Goal: Information Seeking & Learning: Check status

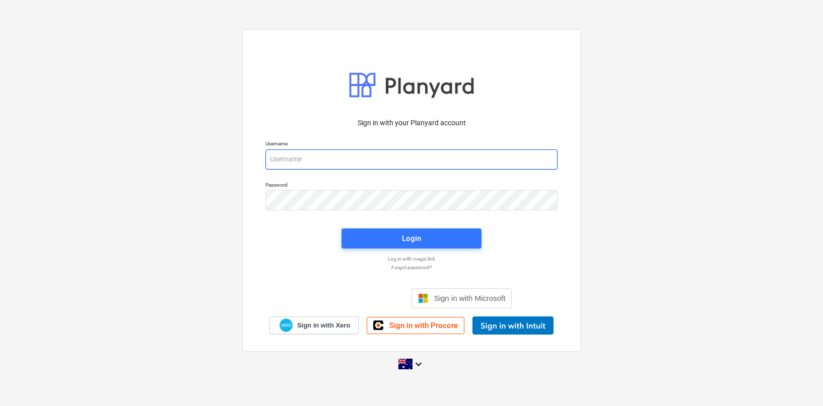
click at [465, 163] on input "email" at bounding box center [411, 160] width 292 height 20
type input "[EMAIL_ADDRESS][DOMAIN_NAME]"
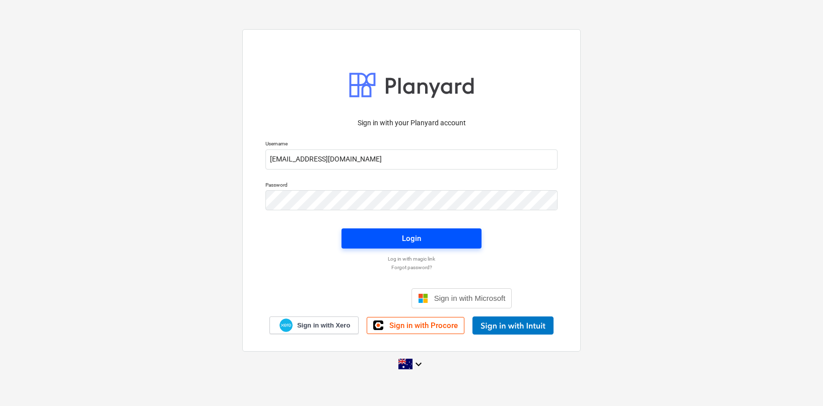
click at [418, 238] on div "Login" at bounding box center [411, 238] width 19 height 13
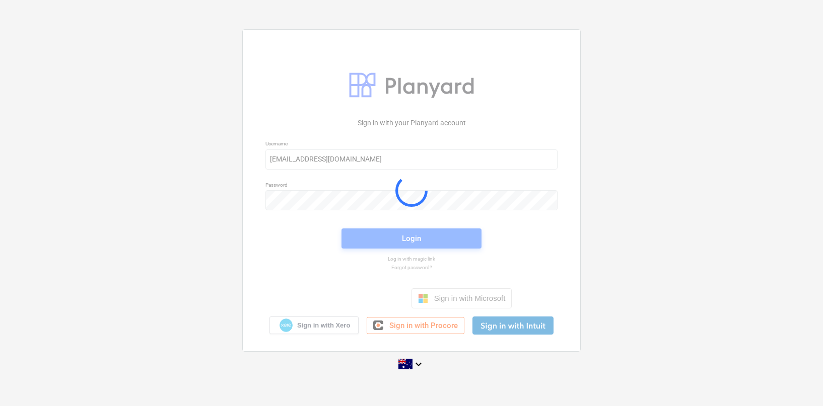
click at [644, 224] on div "Sign in with your Planyard account Username [EMAIL_ADDRESS][DOMAIN_NAME] Passwo…" at bounding box center [411, 203] width 823 height 364
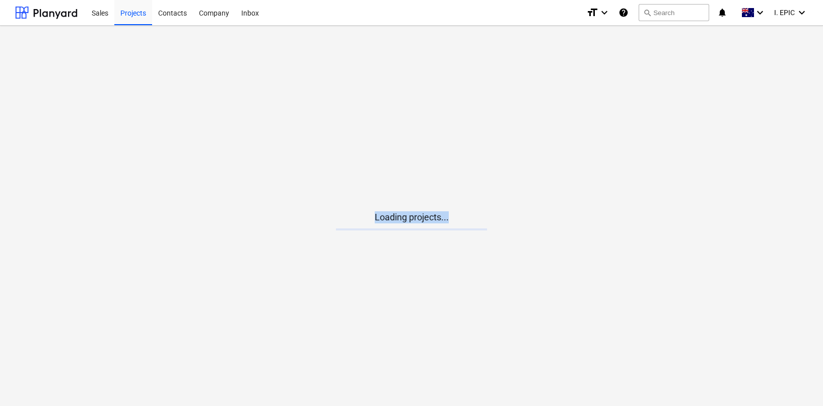
click at [176, 40] on main "Loading projects..." at bounding box center [411, 216] width 823 height 381
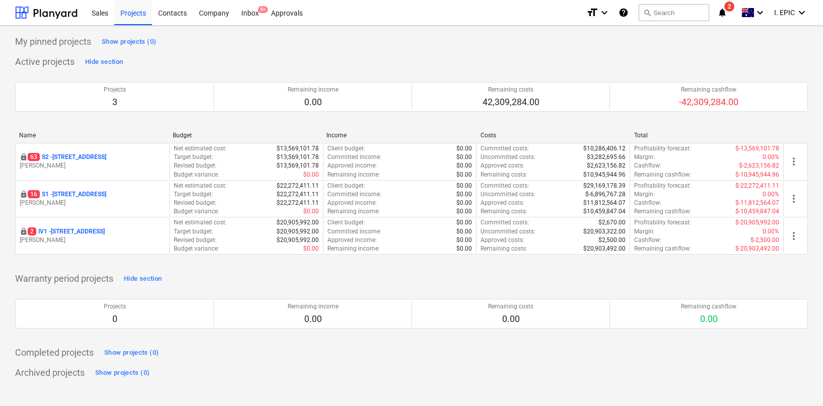
click at [239, 61] on div "Active projects Hide section Projects 3 Remaining income 0.00 Remaining costs 4…" at bounding box center [411, 160] width 793 height 213
click at [252, 16] on div "Inbox 9+" at bounding box center [250, 12] width 30 height 26
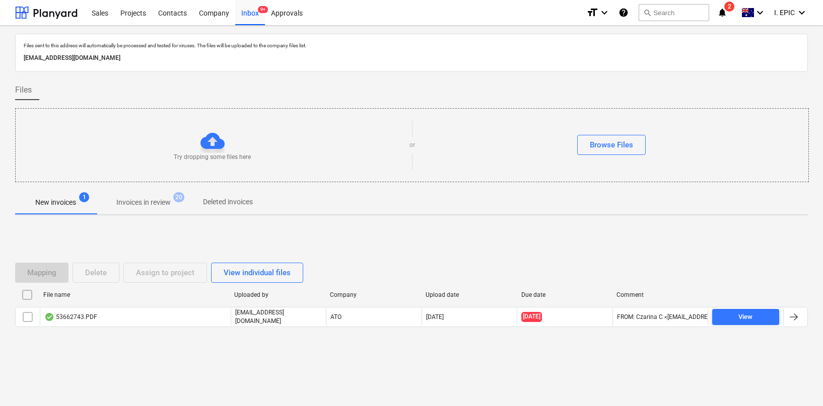
click at [384, 256] on div "Mapping Delete Assign to project View individual files File name Uploaded by Co…" at bounding box center [411, 299] width 793 height 97
click at [211, 13] on div "Company" at bounding box center [214, 12] width 42 height 26
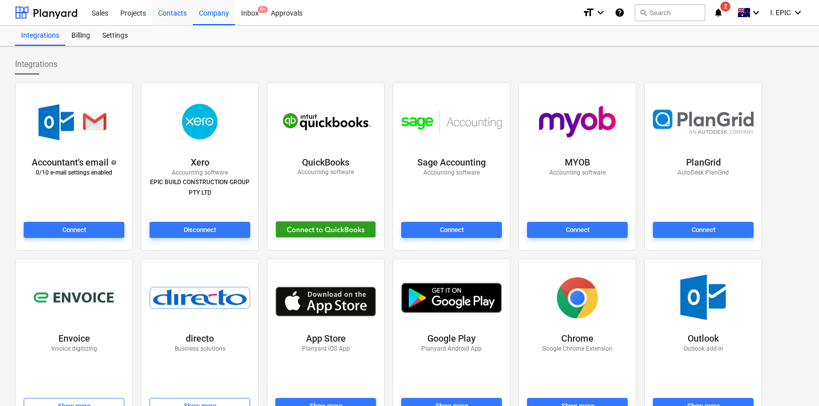
click at [176, 13] on div "Contacts" at bounding box center [172, 12] width 41 height 26
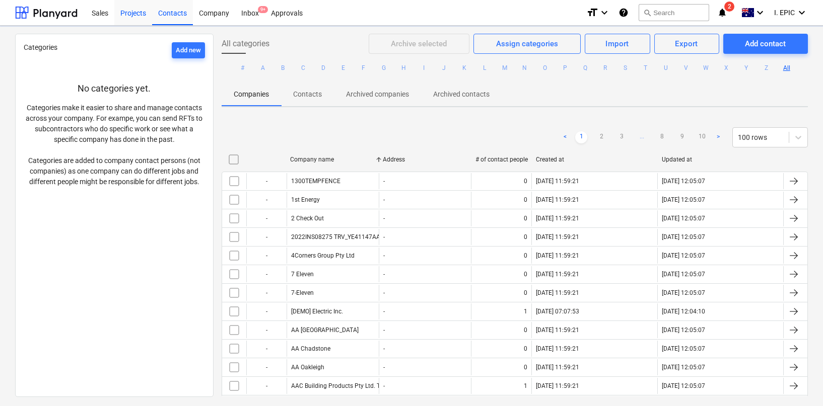
click at [141, 14] on div "Projects" at bounding box center [133, 12] width 38 height 26
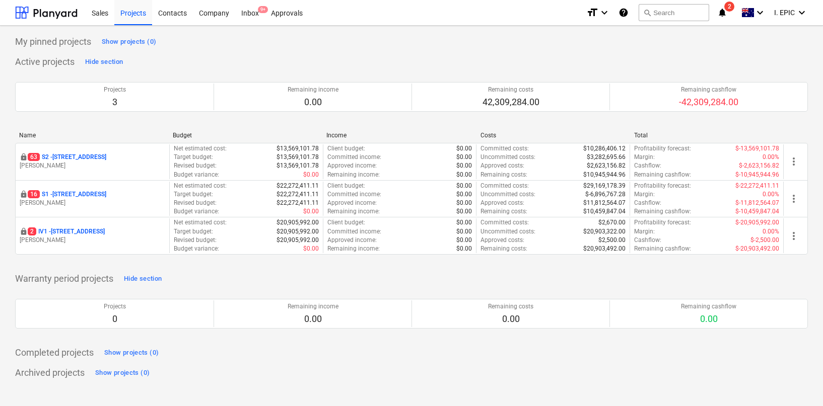
click at [175, 62] on div "Active projects Hide section Projects 3 Remaining income 0.00 Remaining costs 4…" at bounding box center [411, 160] width 793 height 213
drag, startPoint x: 182, startPoint y: 73, endPoint x: 71, endPoint y: 59, distance: 112.1
click at [71, 59] on div "Active projects Hide section Projects 3 Remaining income 0.00 Remaining costs 4…" at bounding box center [411, 160] width 793 height 213
click at [169, 60] on div "Active projects Hide section Projects 3 Remaining income 0.00 Remaining costs 4…" at bounding box center [411, 160] width 793 height 213
click at [209, 68] on div "Active projects Hide section Projects 3 Remaining income 0.00 Remaining costs 4…" at bounding box center [411, 160] width 793 height 213
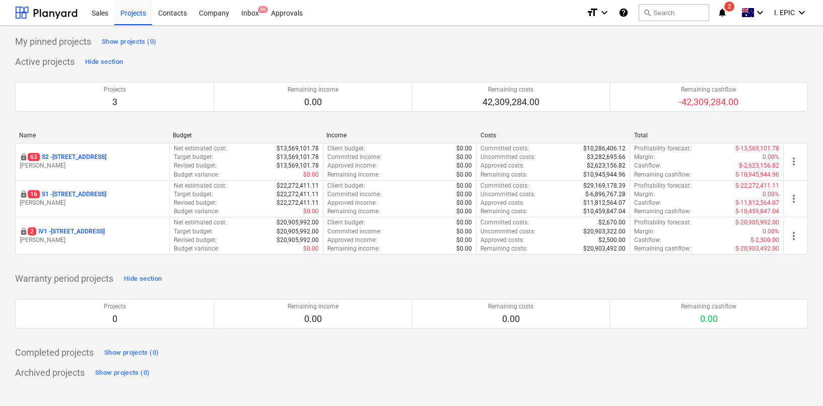
drag, startPoint x: 76, startPoint y: 160, endPoint x: 81, endPoint y: 166, distance: 8.3
click at [76, 159] on p "[STREET_ADDRESS]" at bounding box center [67, 157] width 79 height 9
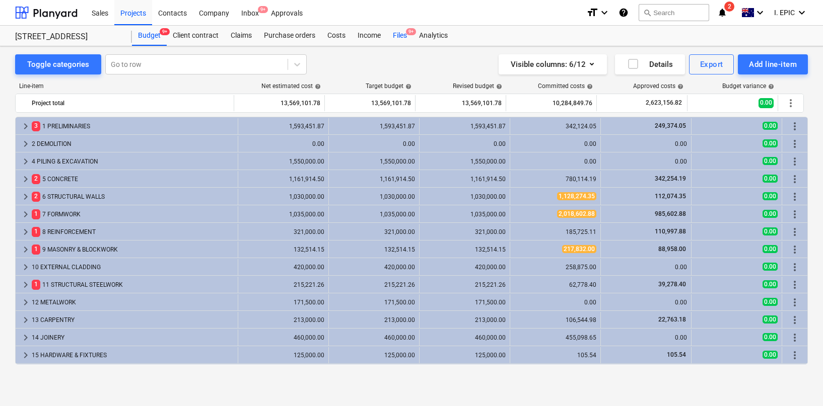
click at [395, 35] on div "Files 9+" at bounding box center [400, 36] width 26 height 20
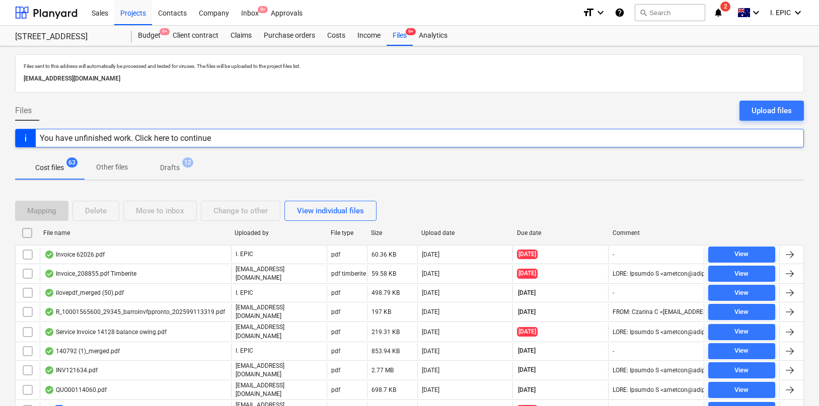
click at [308, 140] on div "You have unfinished work. Click here to continue" at bounding box center [409, 138] width 789 height 19
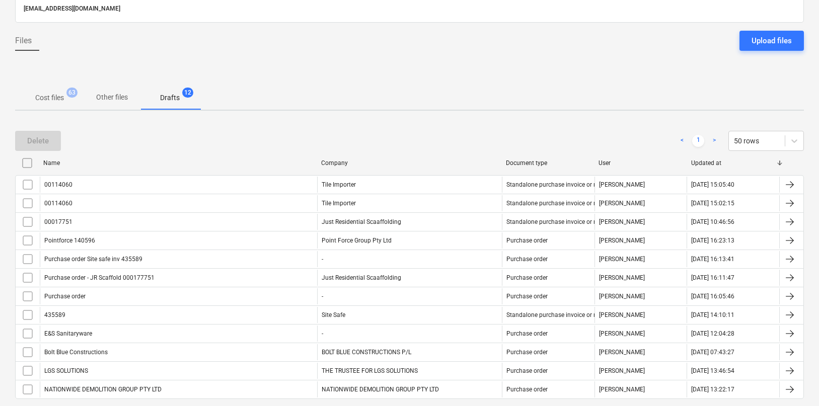
scroll to position [119, 0]
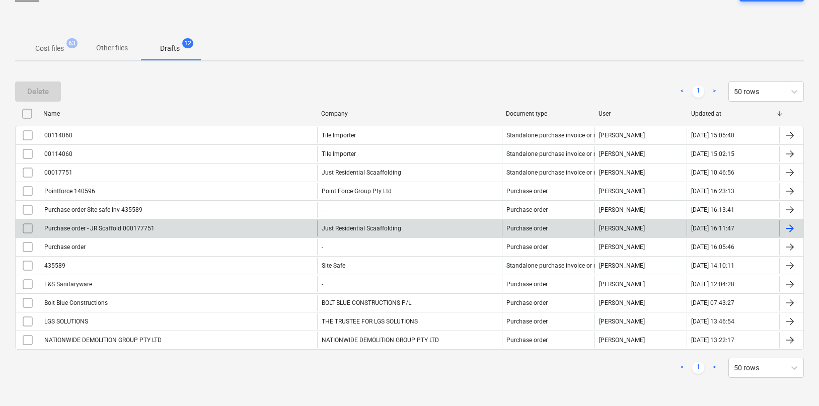
click at [344, 228] on div "Just Residential Scaaffolding" at bounding box center [409, 229] width 185 height 16
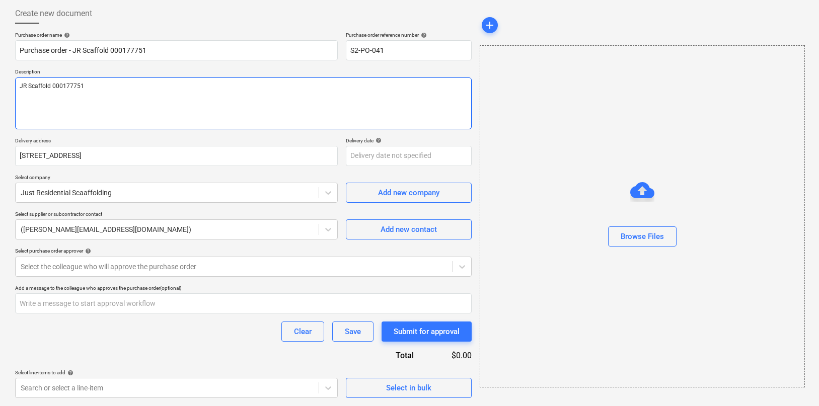
type textarea "x"
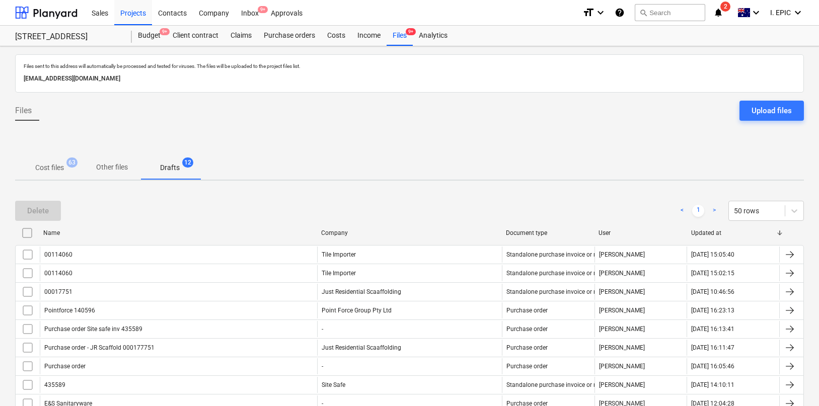
click at [61, 169] on p "Cost files" at bounding box center [49, 168] width 29 height 11
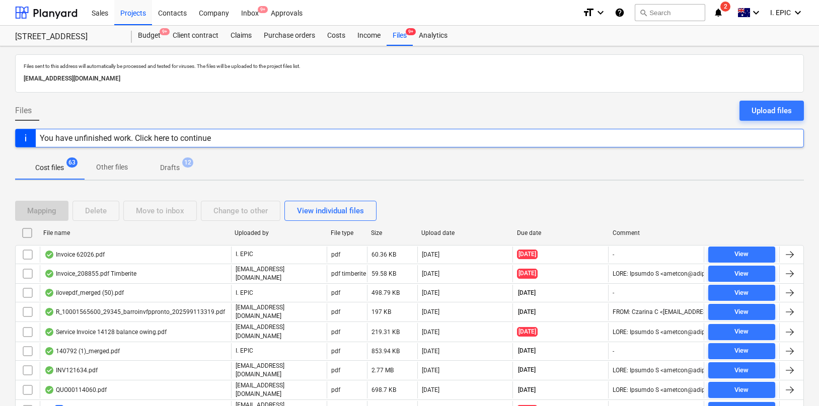
click at [468, 218] on div "Mapping Delete Move to inbox Change to other View individual files" at bounding box center [409, 211] width 789 height 20
click at [152, 37] on div "Budget 9+" at bounding box center [149, 36] width 35 height 20
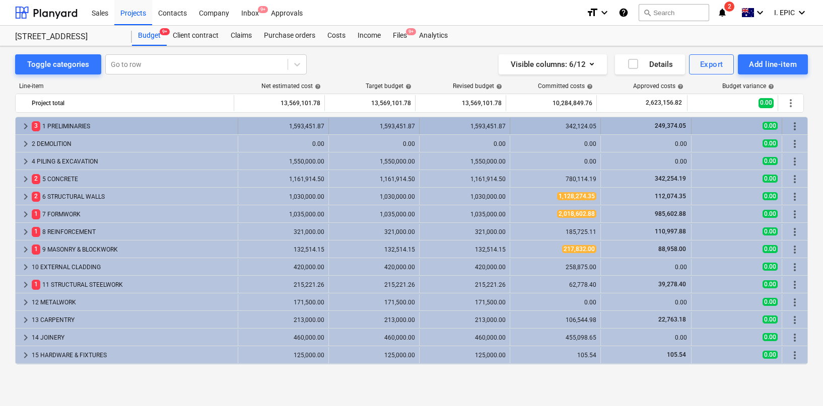
click at [26, 125] on span "keyboard_arrow_right" at bounding box center [26, 126] width 12 height 12
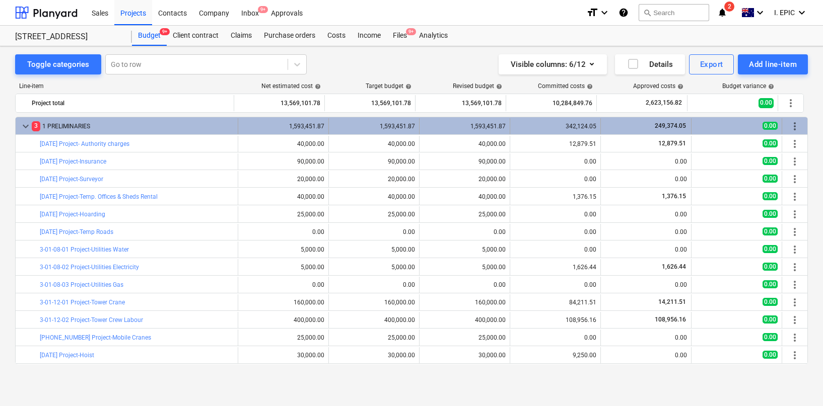
click at [26, 125] on span "keyboard_arrow_down" at bounding box center [26, 126] width 12 height 12
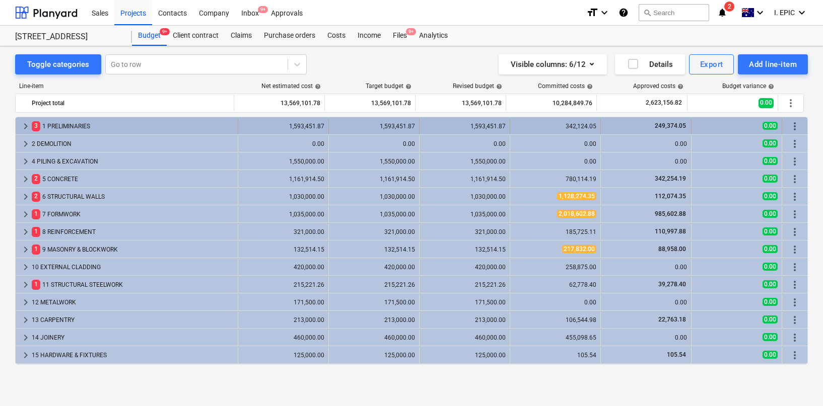
click at [26, 125] on span "keyboard_arrow_right" at bounding box center [26, 126] width 12 height 12
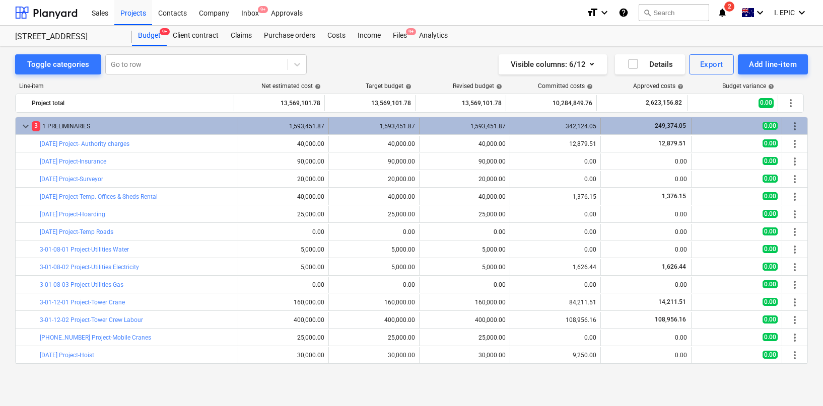
click at [24, 128] on span "keyboard_arrow_down" at bounding box center [26, 126] width 12 height 12
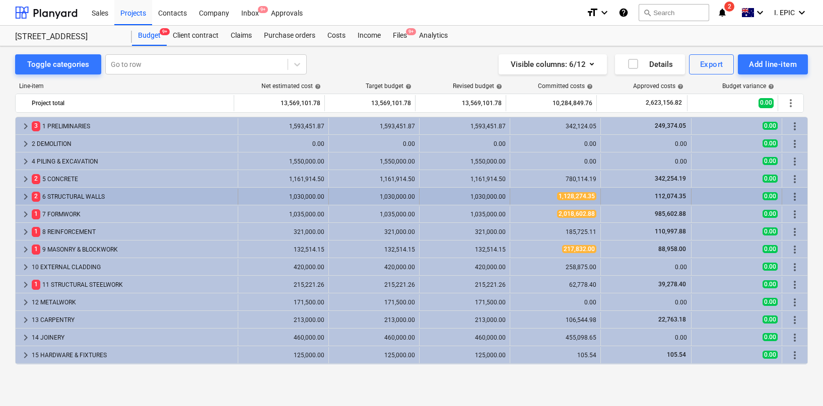
click at [24, 199] on span "keyboard_arrow_right" at bounding box center [26, 197] width 12 height 12
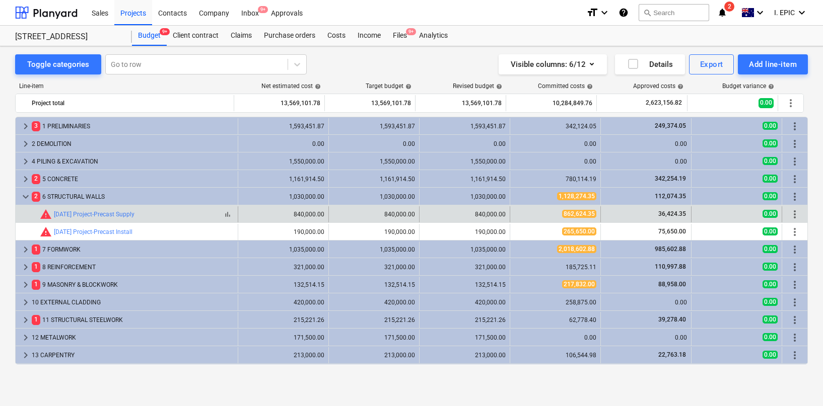
click at [45, 215] on span "warning" at bounding box center [46, 215] width 12 height 12
click at [238, 214] on div "840,000.00" at bounding box center [283, 214] width 91 height 16
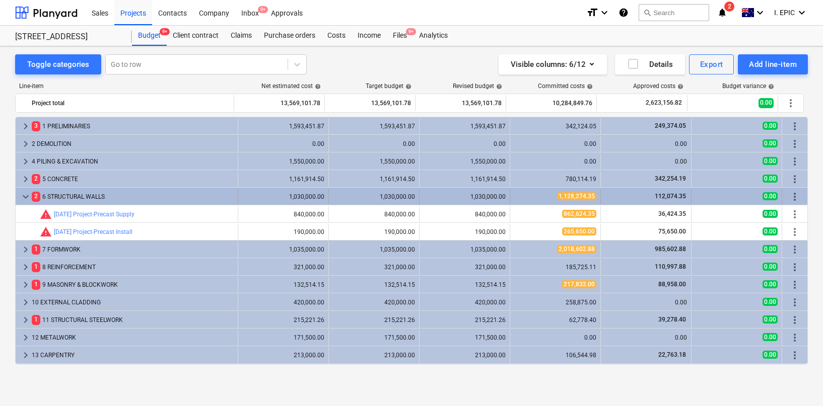
click at [80, 197] on div "2 6 STRUCTURAL WALLS" at bounding box center [133, 197] width 202 height 16
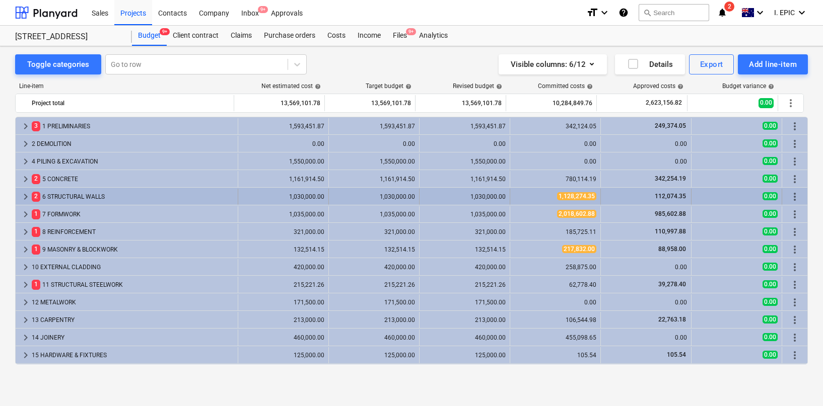
click at [80, 197] on div "2 6 STRUCTURAL WALLS" at bounding box center [133, 197] width 202 height 16
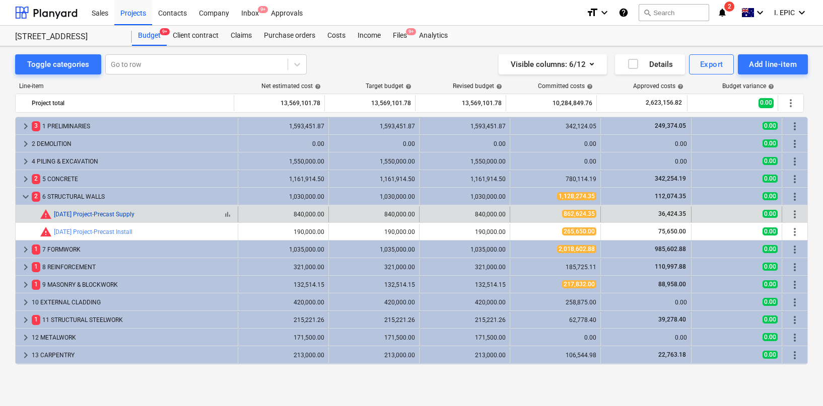
click at [90, 215] on link "[DATE] Project-Precast Supply" at bounding box center [94, 214] width 81 height 7
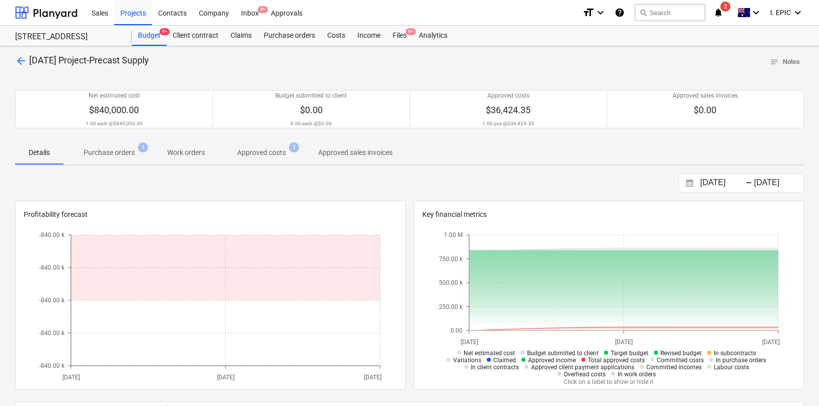
click at [401, 174] on div "[DATE] Press the down arrow key to interact with the calendar and select a date…" at bounding box center [409, 183] width 789 height 19
click at [23, 56] on span "arrow_back" at bounding box center [21, 61] width 12 height 12
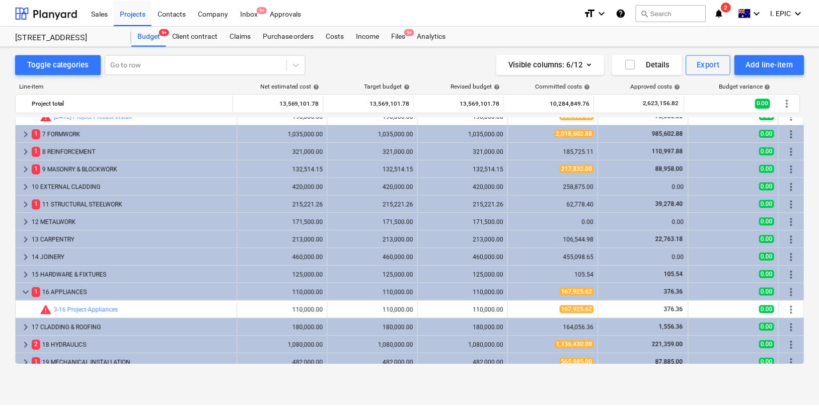
scroll to position [41, 0]
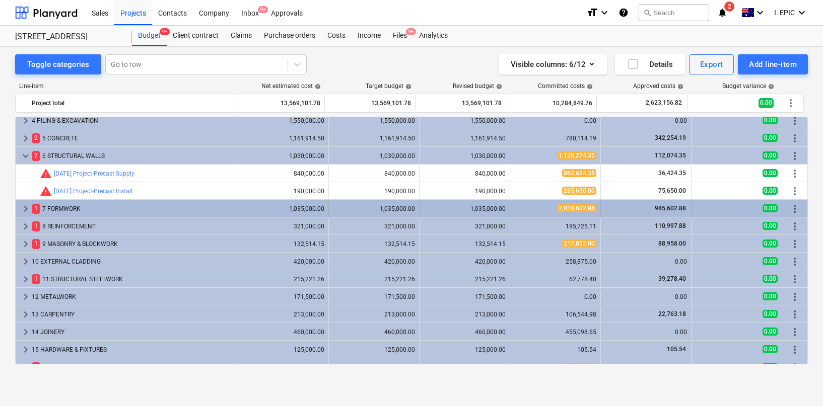
click at [561, 211] on span "2,018,602.88" at bounding box center [576, 208] width 39 height 8
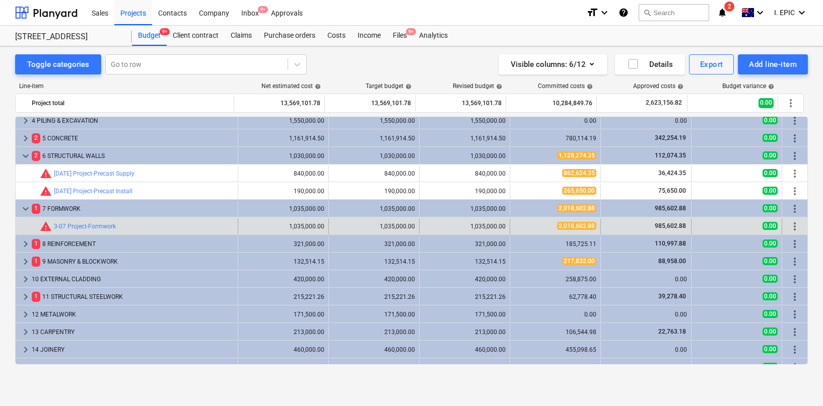
click at [557, 227] on span "2,018,602.88" at bounding box center [576, 226] width 39 height 8
click at [74, 227] on link "3-07 Project-Formwork" at bounding box center [85, 226] width 62 height 7
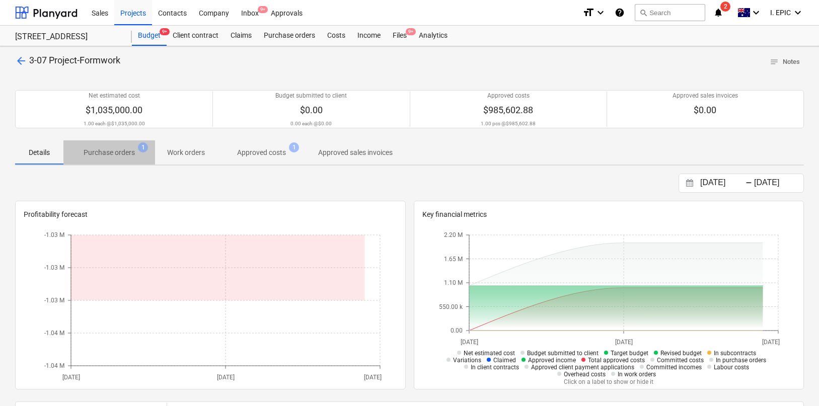
click at [120, 155] on p "Purchase orders" at bounding box center [109, 153] width 51 height 11
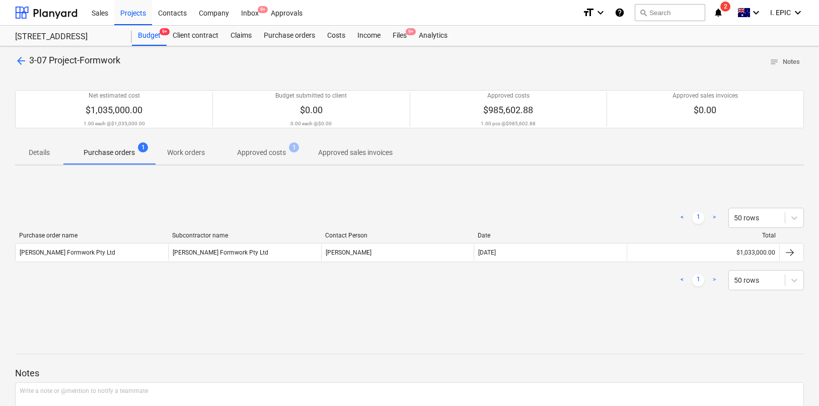
click at [39, 155] on p "Details" at bounding box center [39, 153] width 24 height 11
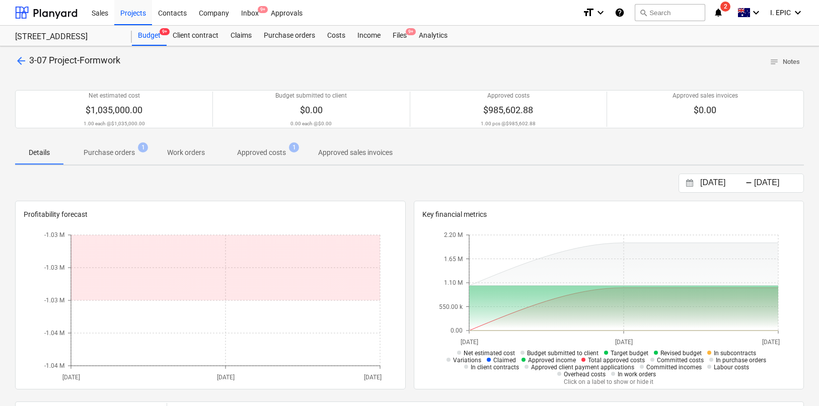
scroll to position [180, 0]
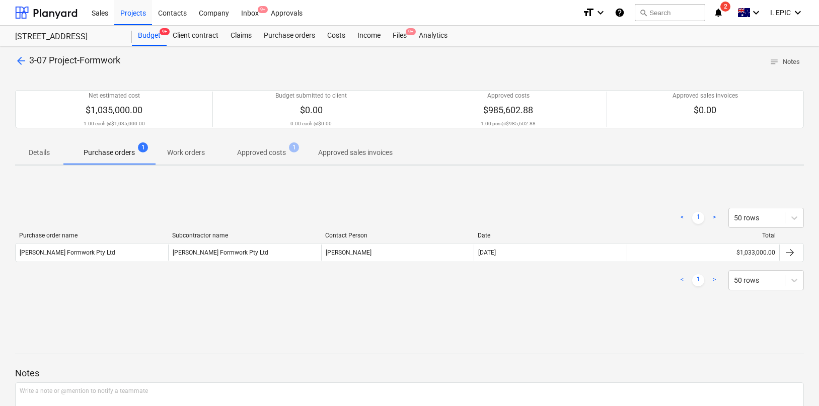
click at [263, 154] on p "Approved costs" at bounding box center [261, 153] width 49 height 11
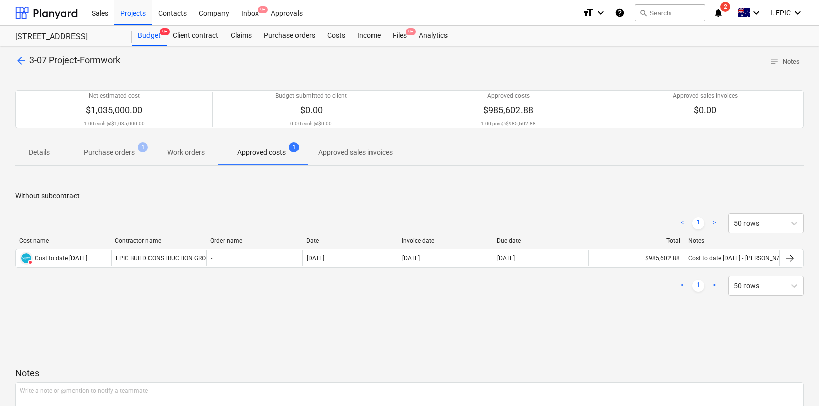
click at [21, 58] on span "arrow_back" at bounding box center [21, 61] width 12 height 12
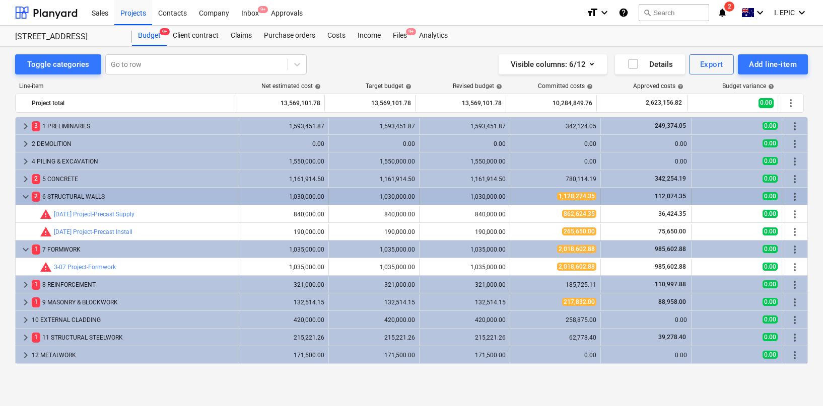
scroll to position [41, 0]
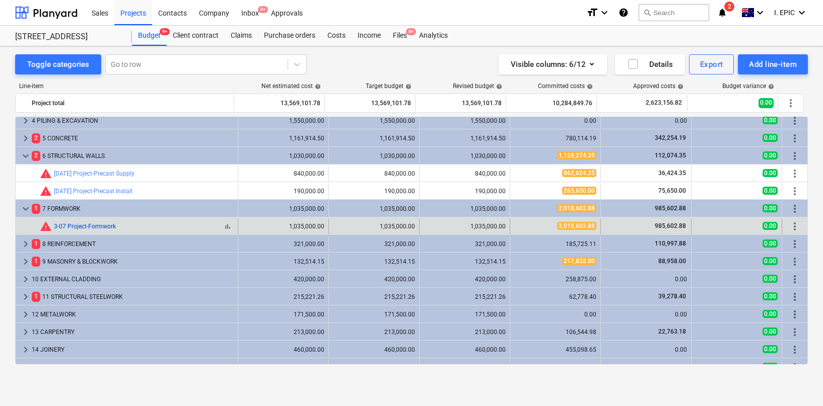
click at [106, 224] on link "3-07 Project-Formwork" at bounding box center [85, 226] width 62 height 7
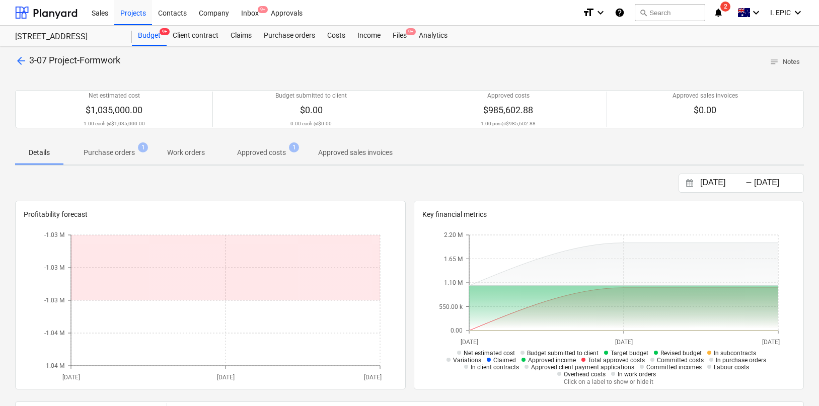
click at [242, 183] on div "[DATE] Press the down arrow key to interact with the calendar and select a date…" at bounding box center [409, 183] width 789 height 19
click at [111, 160] on span "Purchase orders 1" at bounding box center [109, 153] width 92 height 18
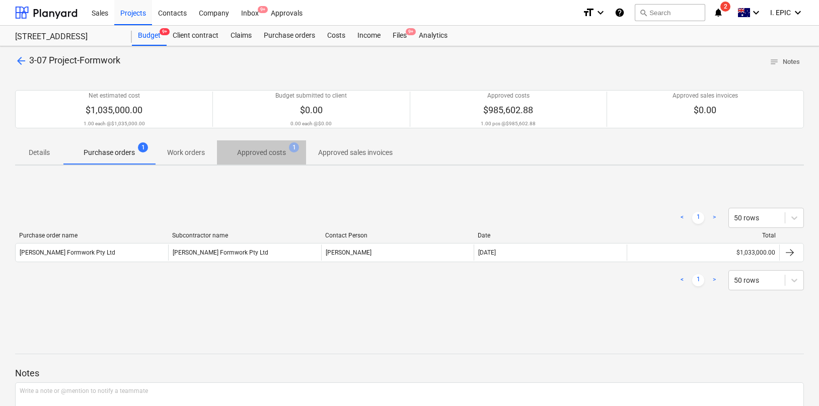
click at [264, 155] on p "Approved costs" at bounding box center [261, 153] width 49 height 11
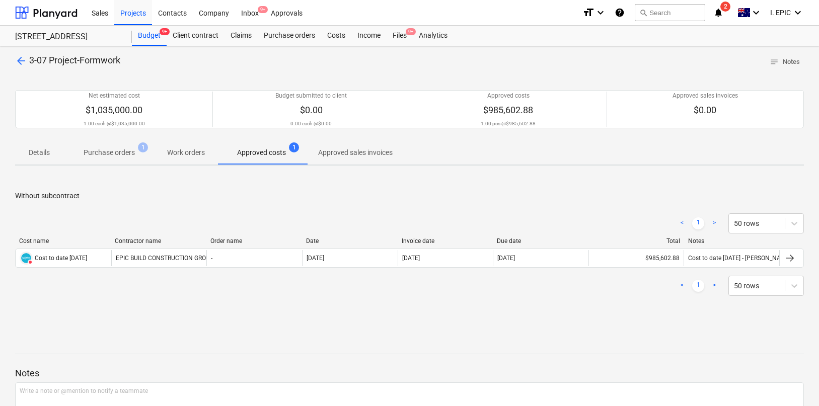
click at [142, 205] on div "< 1 > 50 rows Cost name Contractor name Order name Date Invoice date Due date T…" at bounding box center [409, 254] width 789 height 107
click at [145, 297] on div "< 1 > 50 rows" at bounding box center [409, 286] width 789 height 28
click at [147, 309] on div "Without subcontract < 1 > 50 rows Cost name Contractor name Order name Date Inv…" at bounding box center [409, 249] width 789 height 151
drag, startPoint x: 160, startPoint y: 225, endPoint x: 156, endPoint y: 220, distance: 6.4
click at [160, 225] on div "< 1 > 50 rows" at bounding box center [409, 224] width 789 height 20
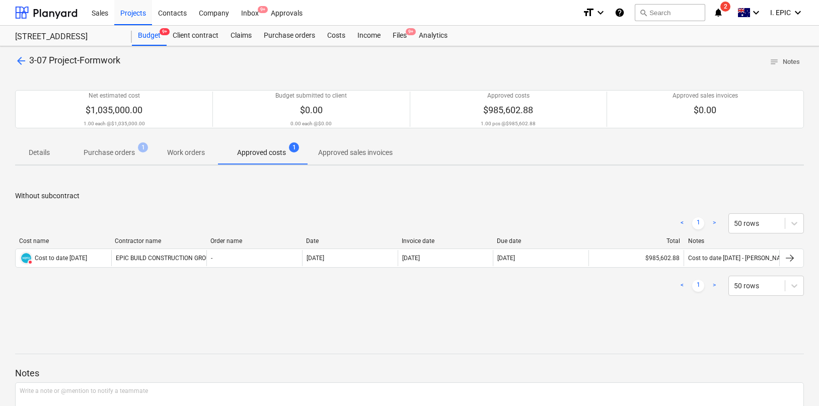
click at [136, 204] on div "< 1 > 50 rows Cost name Contractor name Order name Date Invoice date Due date T…" at bounding box center [409, 254] width 789 height 107
click at [448, 196] on p "Without subcontract" at bounding box center [409, 196] width 789 height 11
click at [128, 14] on div "Projects" at bounding box center [133, 12] width 38 height 26
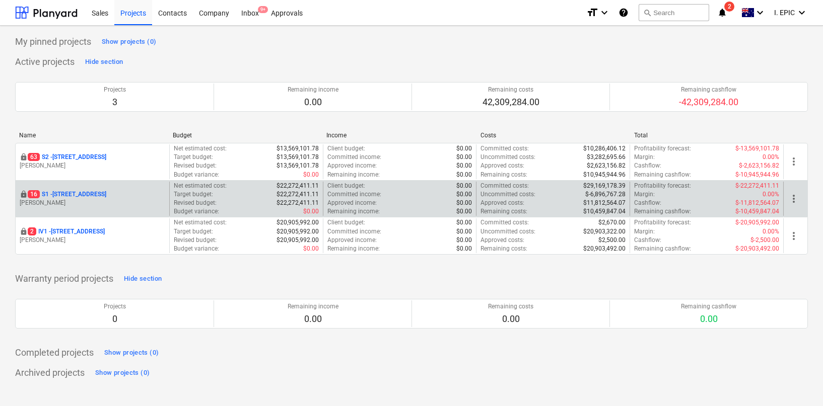
click at [74, 195] on p "16 S1 - 248 Bay Rd, Sandringham" at bounding box center [67, 194] width 79 height 9
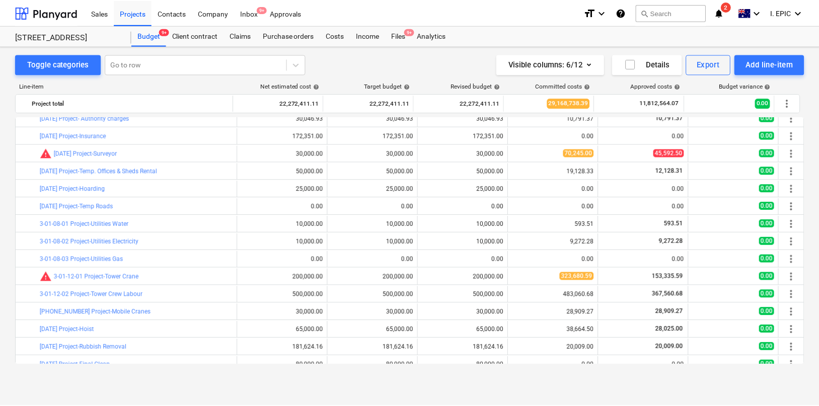
scroll to position [32, 0]
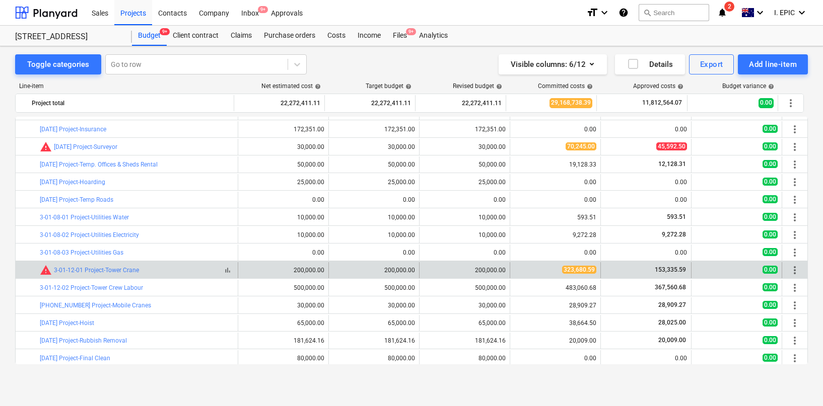
click at [115, 264] on div "warning 3-01-12-01 Project-Tower Crane" at bounding box center [89, 270] width 99 height 12
click at [115, 272] on link "3-01-12-01 Project-Tower Crane" at bounding box center [96, 270] width 85 height 7
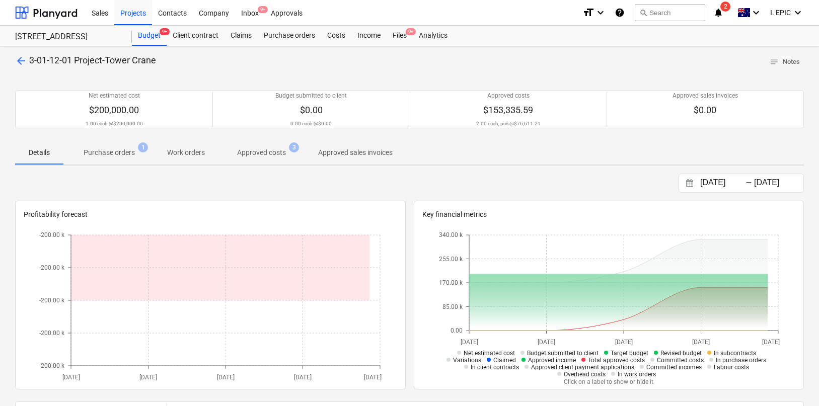
click at [112, 151] on p "Purchase orders" at bounding box center [109, 153] width 51 height 11
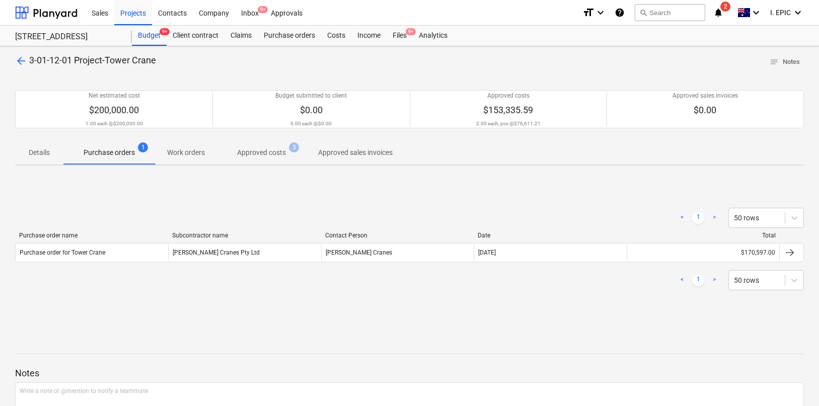
click at [263, 157] on p "Approved costs" at bounding box center [261, 153] width 49 height 11
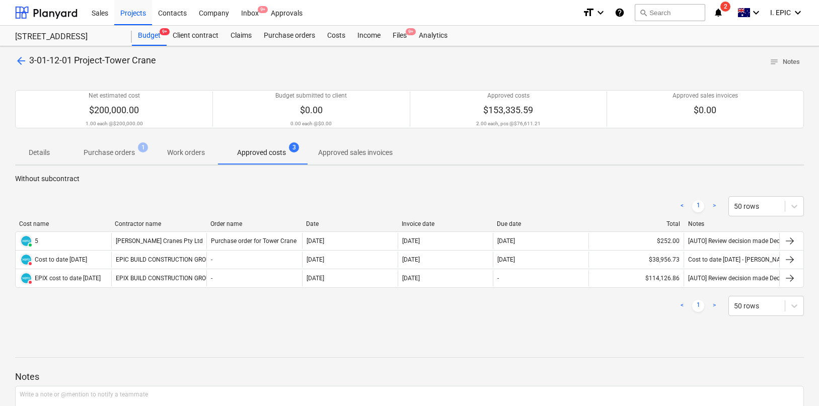
click at [231, 328] on div "arrow_back 3-01-12-01 Project-Tower Crane notes Notes Net estimated cost $200,0…" at bounding box center [409, 266] width 819 height 440
drag, startPoint x: 197, startPoint y: 187, endPoint x: 125, endPoint y: 156, distance: 78.2
click at [197, 187] on div "< 1 > 50 rows Cost name Contractor name Order name Date Invoice date Due date T…" at bounding box center [409, 256] width 789 height 144
drag, startPoint x: 124, startPoint y: 155, endPoint x: 137, endPoint y: 170, distance: 20.4
click at [124, 155] on p "Purchase orders" at bounding box center [109, 153] width 51 height 11
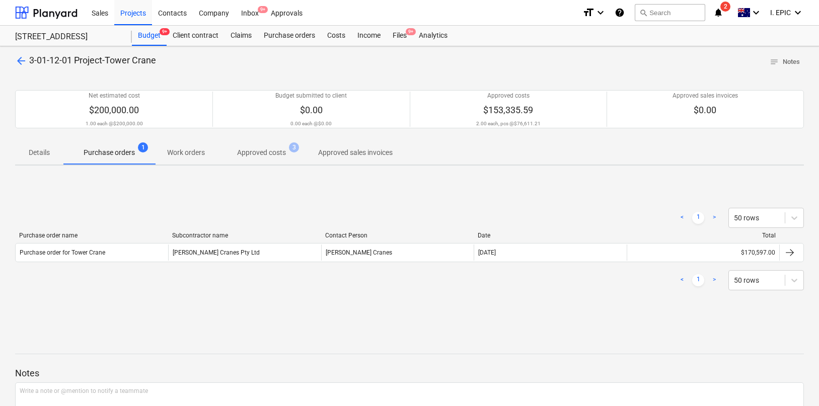
click at [250, 314] on div "< 1 > 50 rows Purchase order name Subcontractor name Contact Person Date Total …" at bounding box center [409, 249] width 789 height 151
click at [243, 305] on div "< 1 > 50 rows Purchase order name Subcontractor name Contact Person Date Total …" at bounding box center [409, 249] width 789 height 151
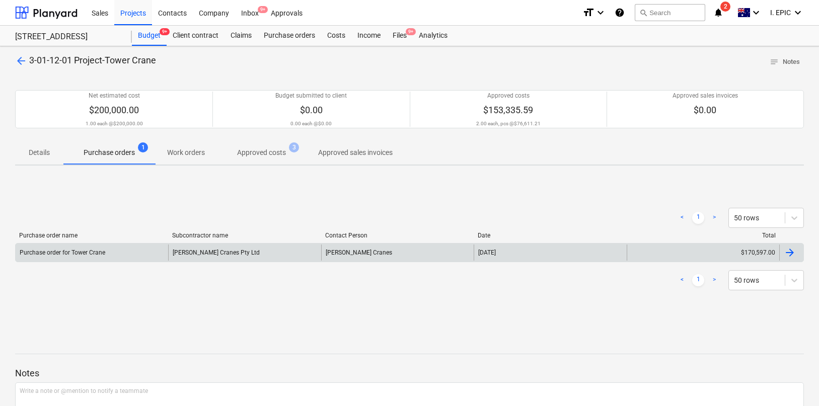
click at [204, 249] on div "Clark Cranes Pty Ltd" at bounding box center [244, 253] width 153 height 16
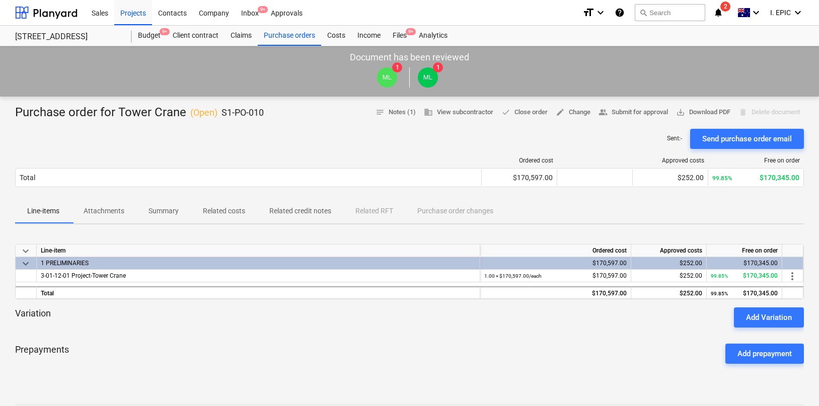
click at [243, 321] on div "Variation Add Variation" at bounding box center [409, 318] width 789 height 20
click at [137, 139] on div "Sent : - Send purchase order email" at bounding box center [409, 139] width 789 height 20
click at [119, 148] on div "Sent : - Send purchase order email" at bounding box center [409, 139] width 789 height 20
click at [116, 147] on div "Sent : - Send purchase order email" at bounding box center [409, 139] width 789 height 20
drag, startPoint x: 105, startPoint y: 115, endPoint x: 47, endPoint y: 114, distance: 58.4
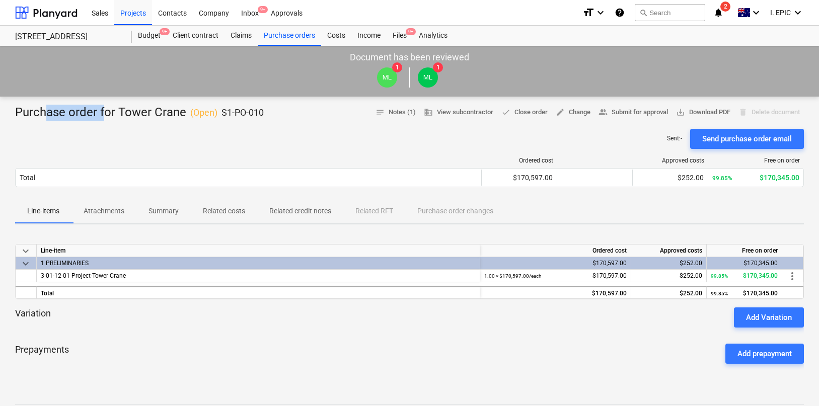
click at [47, 114] on div "Purchase order for Tower Crane ( Open ) S1-PO-010" at bounding box center [139, 113] width 249 height 16
drag, startPoint x: 30, startPoint y: 112, endPoint x: 171, endPoint y: 109, distance: 141.0
click at [171, 109] on div "Purchase order for Tower Crane ( Open ) S1-PO-010" at bounding box center [139, 113] width 249 height 16
click at [173, 109] on div "Purchase order for Tower Crane ( Open ) S1-PO-010" at bounding box center [139, 113] width 249 height 16
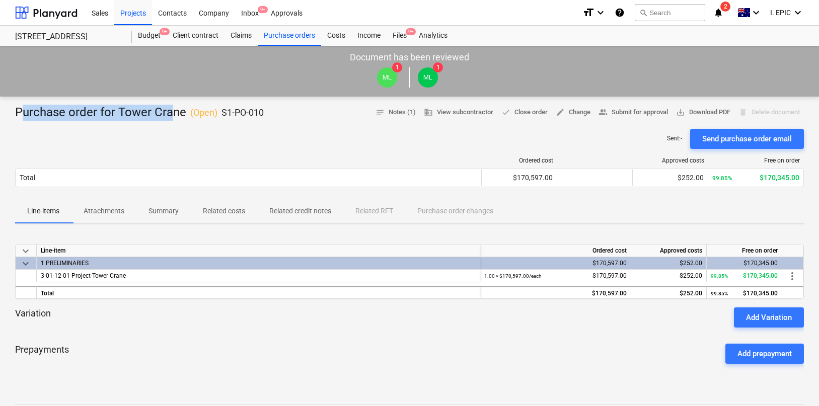
drag, startPoint x: 173, startPoint y: 111, endPoint x: 24, endPoint y: 113, distance: 149.1
click at [24, 113] on div "Purchase order for Tower Crane ( Open ) S1-PO-010" at bounding box center [139, 113] width 249 height 16
drag, startPoint x: 28, startPoint y: 111, endPoint x: 179, endPoint y: 113, distance: 150.6
click at [179, 113] on div "Purchase order for Tower Crane ( Open ) S1-PO-010" at bounding box center [139, 113] width 249 height 16
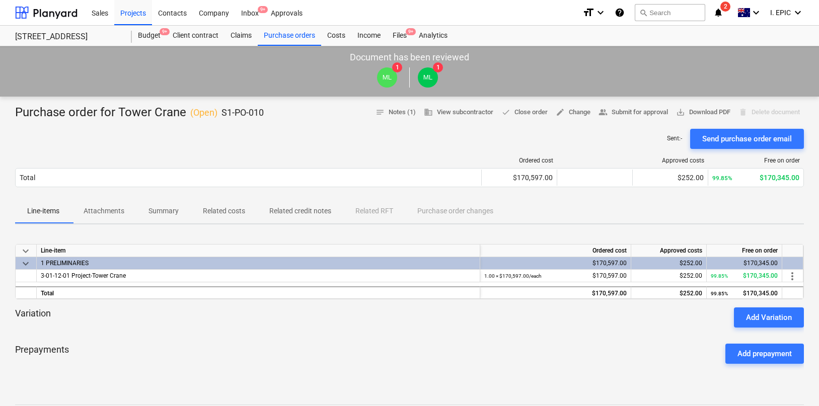
click at [183, 124] on div at bounding box center [409, 125] width 789 height 8
drag, startPoint x: 180, startPoint y: 113, endPoint x: 22, endPoint y: 110, distance: 158.2
click at [22, 110] on div "Purchase order for Tower Crane ( Open ) S1-PO-010" at bounding box center [139, 113] width 249 height 16
drag, startPoint x: 22, startPoint y: 110, endPoint x: 164, endPoint y: 115, distance: 142.1
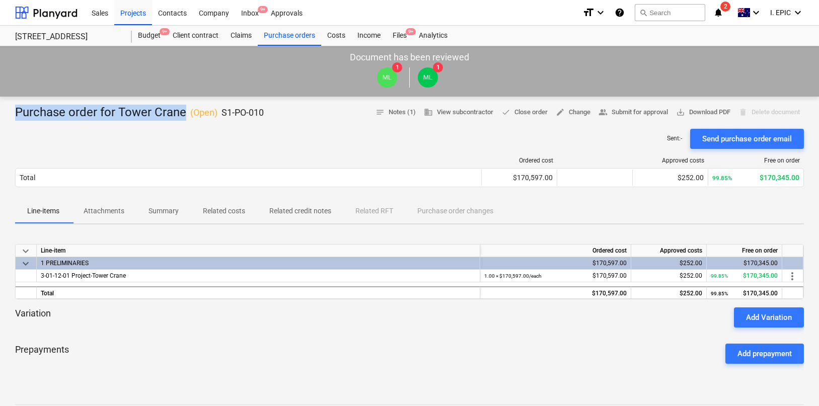
click at [164, 115] on div "Purchase order for Tower Crane ( Open ) S1-PO-010" at bounding box center [139, 113] width 249 height 16
drag, startPoint x: 180, startPoint y: 112, endPoint x: 28, endPoint y: 110, distance: 152.1
click at [28, 110] on div "Purchase order for Tower Crane ( Open ) S1-PO-010" at bounding box center [139, 113] width 249 height 16
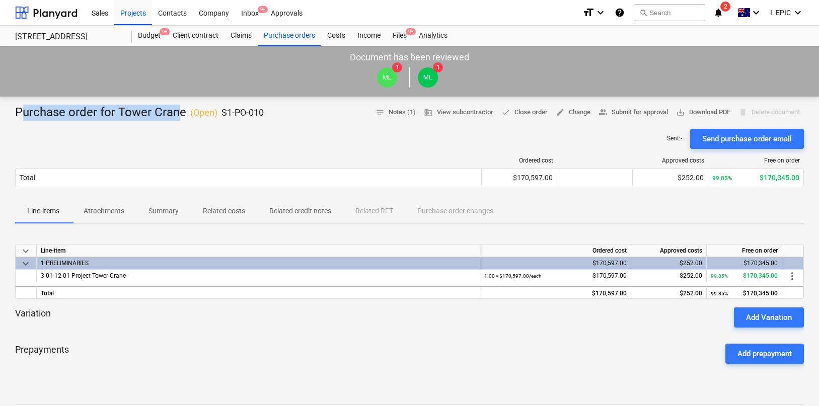
drag, startPoint x: 24, startPoint y: 111, endPoint x: 179, endPoint y: 112, distance: 155.1
click at [179, 112] on div "Purchase order for Tower Crane ( Open ) S1-PO-010" at bounding box center [139, 113] width 249 height 16
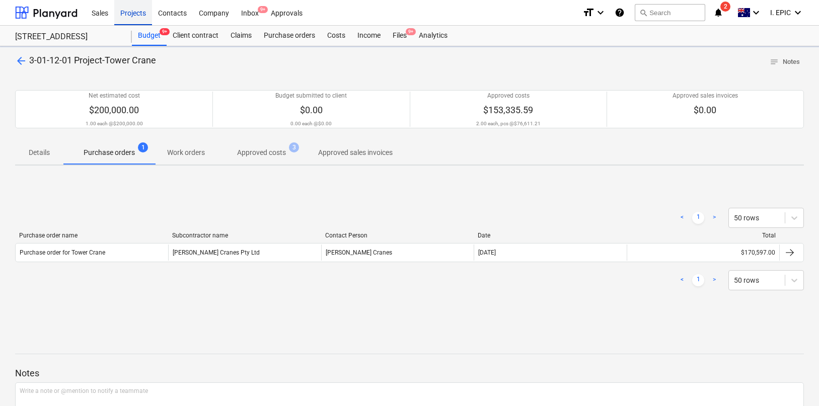
click at [135, 14] on div "Projects" at bounding box center [133, 12] width 38 height 26
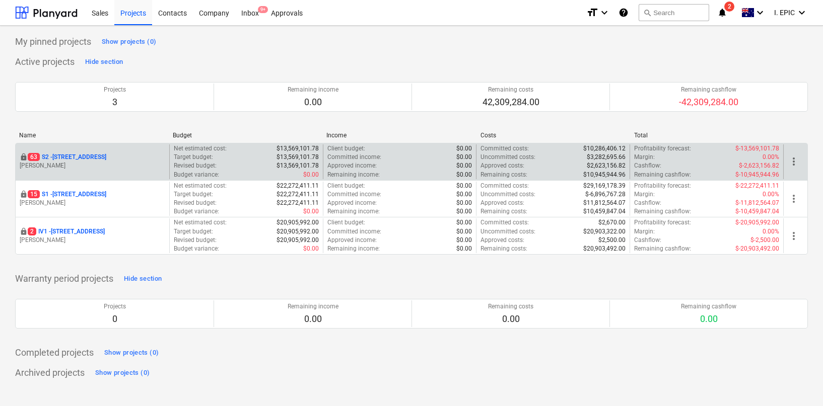
click at [104, 153] on p "63 S2 - 76 Beach Rd, Sandringham" at bounding box center [67, 157] width 79 height 9
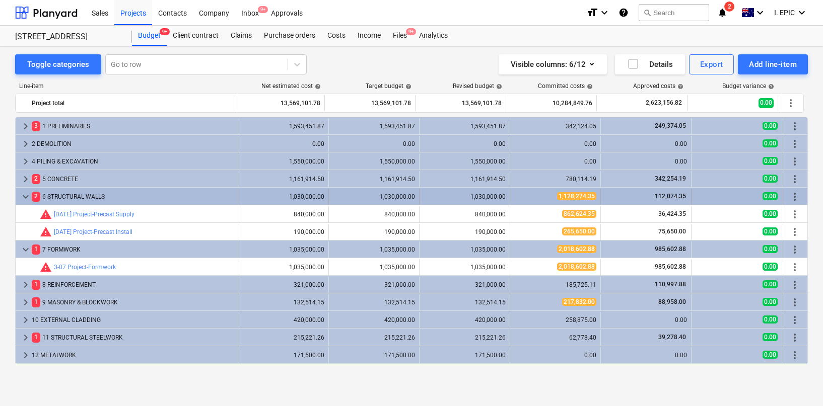
scroll to position [41, 0]
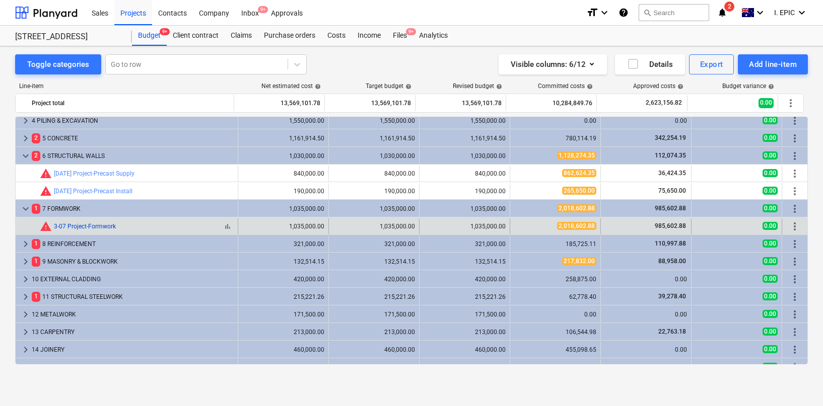
click at [99, 227] on link "3-07 Project-Formwork" at bounding box center [85, 226] width 62 height 7
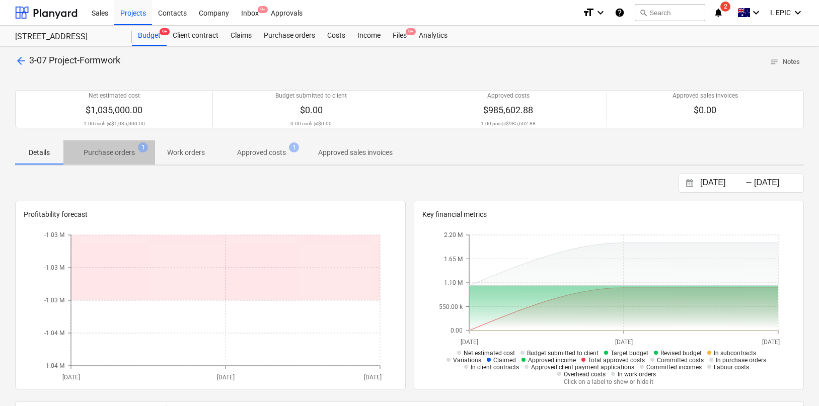
click at [127, 149] on p "Purchase orders" at bounding box center [109, 153] width 51 height 11
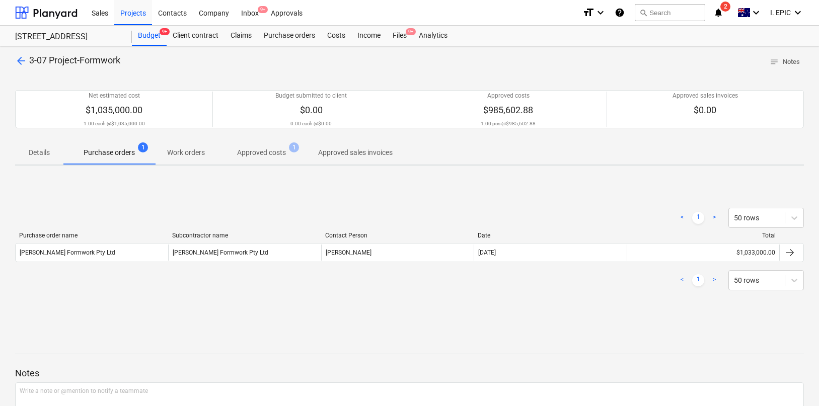
click at [276, 206] on div "< 1 > 50 rows" at bounding box center [409, 218] width 789 height 28
click at [328, 302] on div "< 1 > 50 rows Purchase order name Subcontractor name Contact Person Date Total …" at bounding box center [409, 249] width 789 height 107
click at [315, 180] on div "< 1 > 50 rows Purchase order name Subcontractor name Contact Person Date Total …" at bounding box center [409, 249] width 789 height 151
click at [283, 155] on p "Approved costs" at bounding box center [261, 153] width 49 height 11
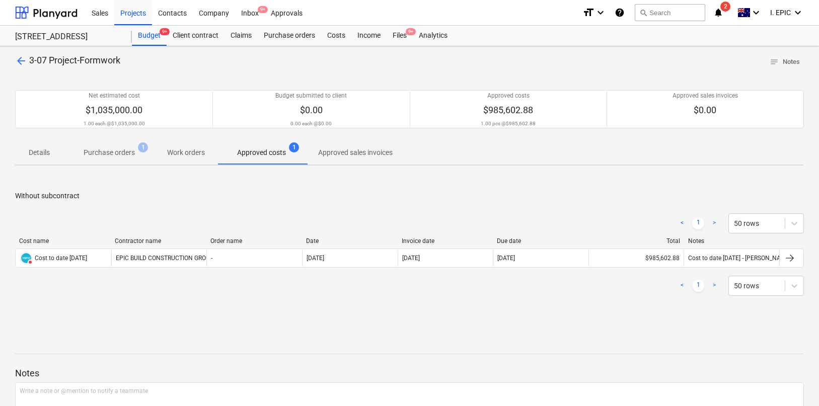
drag, startPoint x: 96, startPoint y: 153, endPoint x: 110, endPoint y: 156, distance: 14.9
click at [96, 152] on p "Purchase orders" at bounding box center [109, 153] width 51 height 11
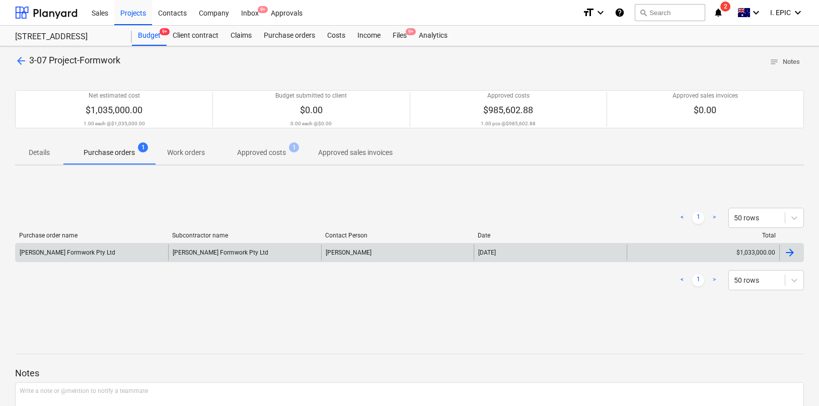
click at [217, 255] on div "[PERSON_NAME] Formwork Pty Ltd" at bounding box center [244, 253] width 153 height 16
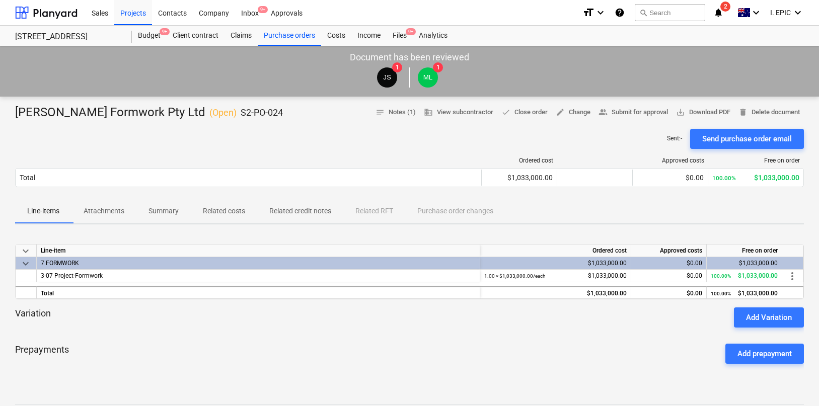
drag, startPoint x: 139, startPoint y: 138, endPoint x: 115, endPoint y: 126, distance: 27.3
click at [139, 138] on div "Sent : - Send purchase order email" at bounding box center [409, 139] width 789 height 20
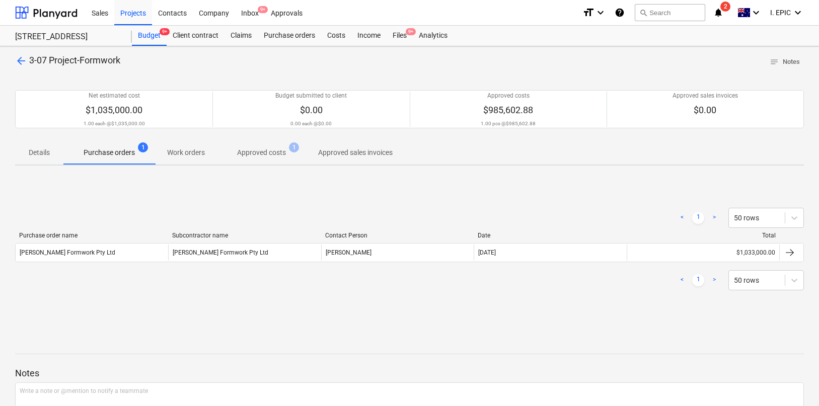
click at [187, 158] on span "Work orders" at bounding box center [186, 153] width 62 height 17
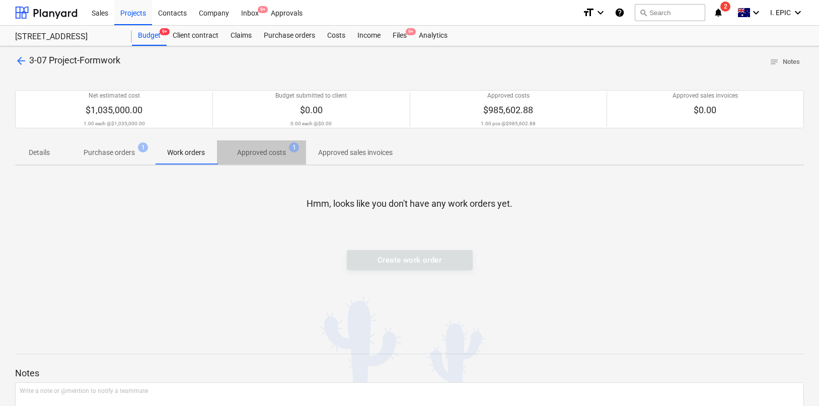
click at [258, 155] on p "Approved costs" at bounding box center [261, 153] width 49 height 11
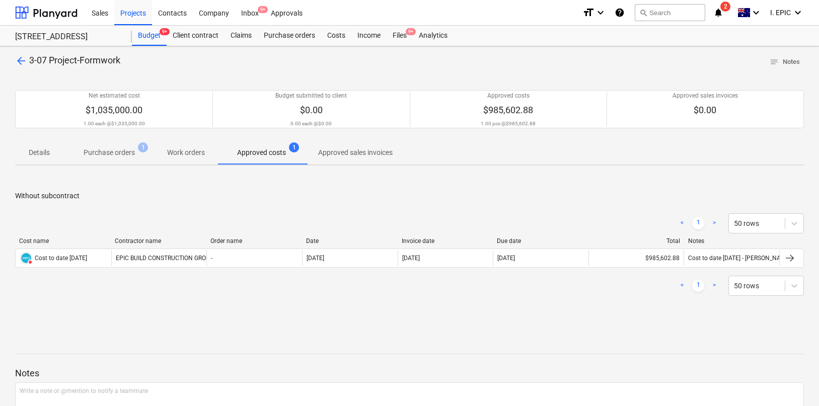
click at [256, 179] on div "Without subcontract < 1 > 50 rows Cost name Contractor name Order name Date Inv…" at bounding box center [409, 249] width 789 height 151
click at [140, 16] on div "Projects" at bounding box center [133, 12] width 38 height 26
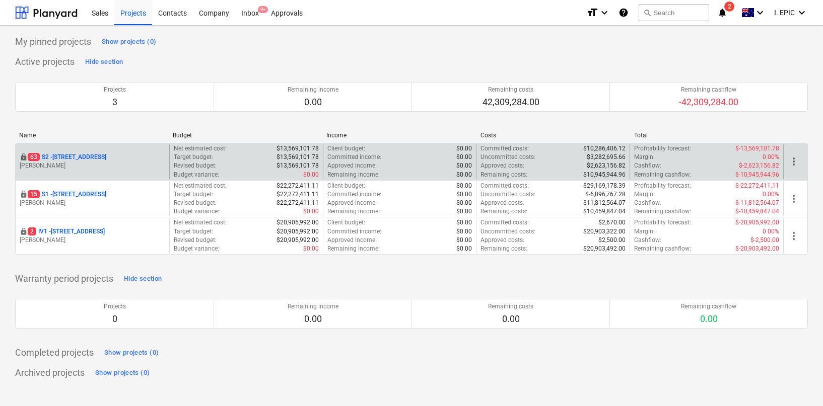
click at [84, 159] on p "63 S2 - 76 Beach Rd, Sandringham" at bounding box center [67, 157] width 79 height 9
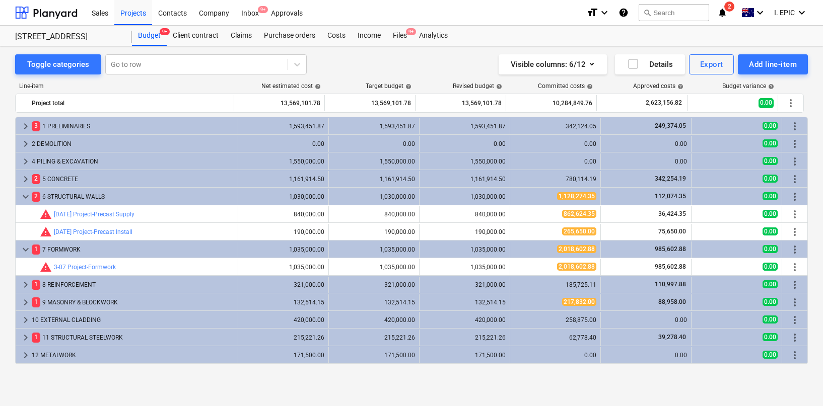
scroll to position [41, 0]
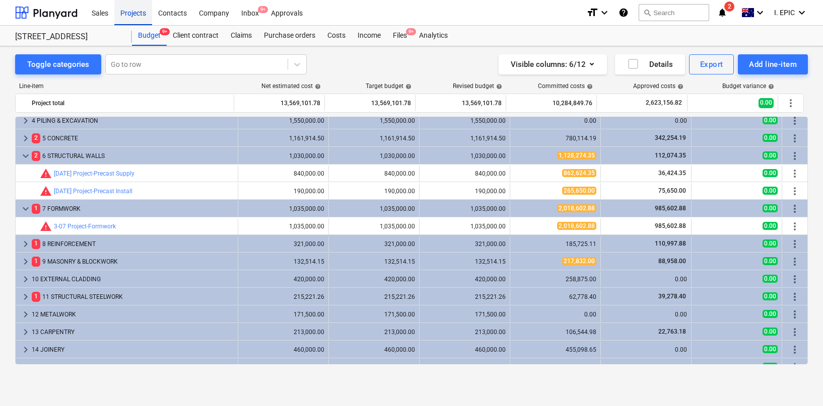
drag, startPoint x: 131, startPoint y: 14, endPoint x: 131, endPoint y: 24, distance: 10.1
click at [131, 14] on div "Projects" at bounding box center [133, 12] width 38 height 26
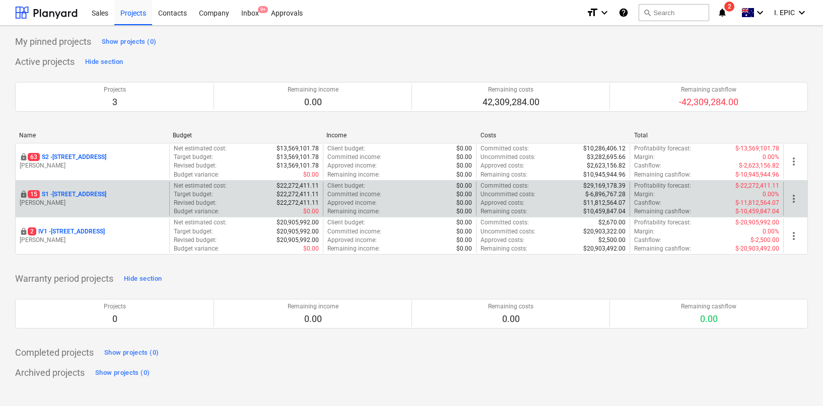
click at [79, 199] on p "[PERSON_NAME]" at bounding box center [93, 203] width 146 height 9
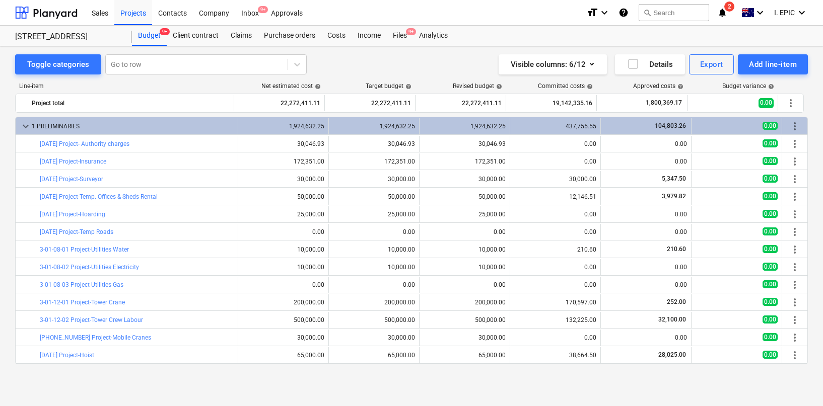
click at [152, 85] on div "Line-item" at bounding box center [125, 86] width 220 height 7
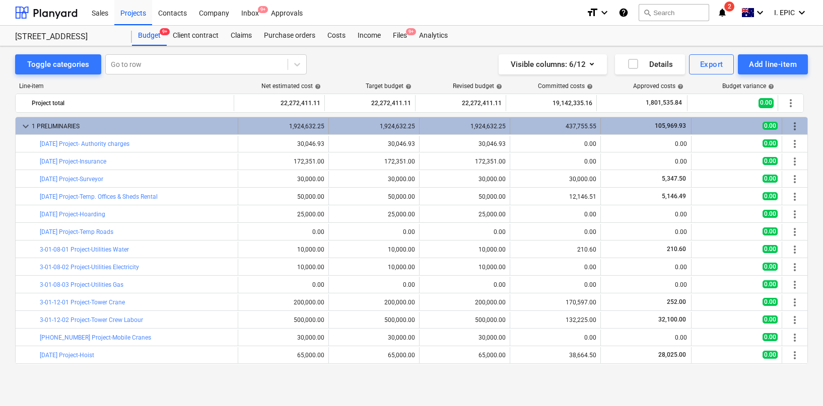
click at [25, 126] on span "keyboard_arrow_down" at bounding box center [26, 126] width 12 height 12
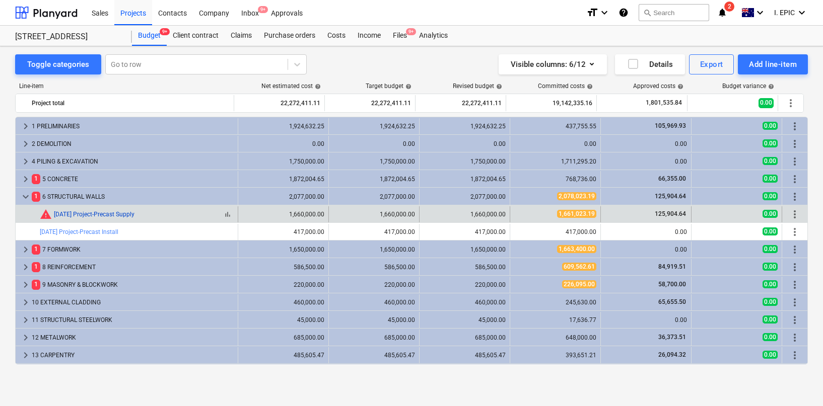
click at [123, 215] on link "[DATE] Project-Precast Supply" at bounding box center [94, 214] width 81 height 7
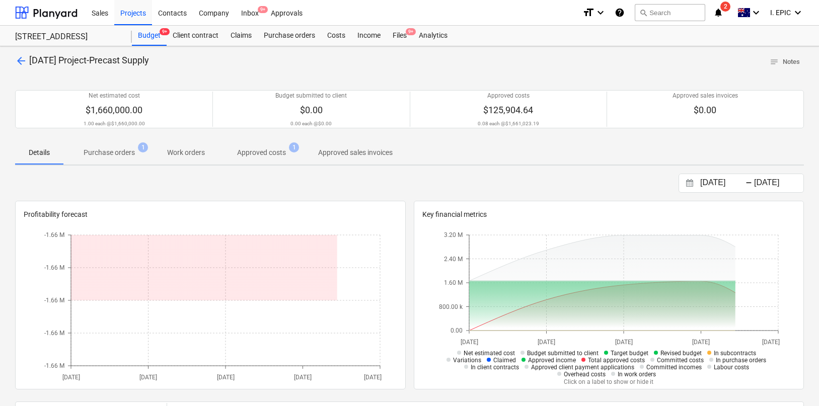
click at [284, 180] on div "[DATE] Press the down arrow key to interact with the calendar and select a date…" at bounding box center [409, 183] width 789 height 19
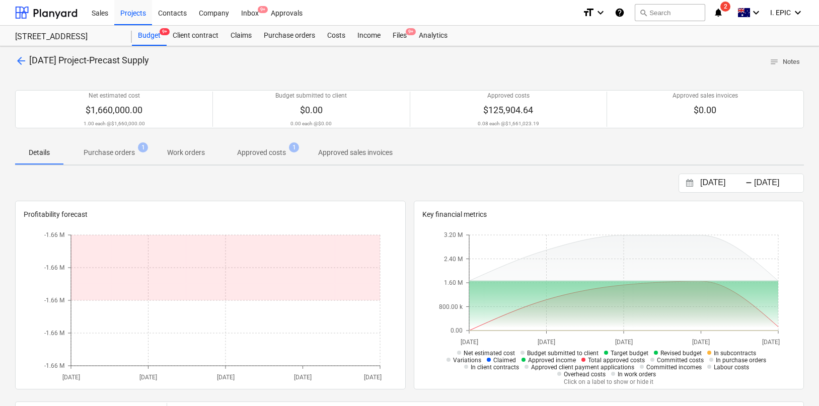
click at [409, 197] on div at bounding box center [409, 197] width 789 height 8
drag, startPoint x: 408, startPoint y: 194, endPoint x: 408, endPoint y: 202, distance: 7.6
click at [409, 202] on div "[DATE] Press the down arrow key to interact with the calendar and select a date…" at bounding box center [409, 343] width 789 height 338
click at [409, 198] on div at bounding box center [409, 197] width 789 height 8
click at [409, 194] on div at bounding box center [409, 197] width 789 height 8
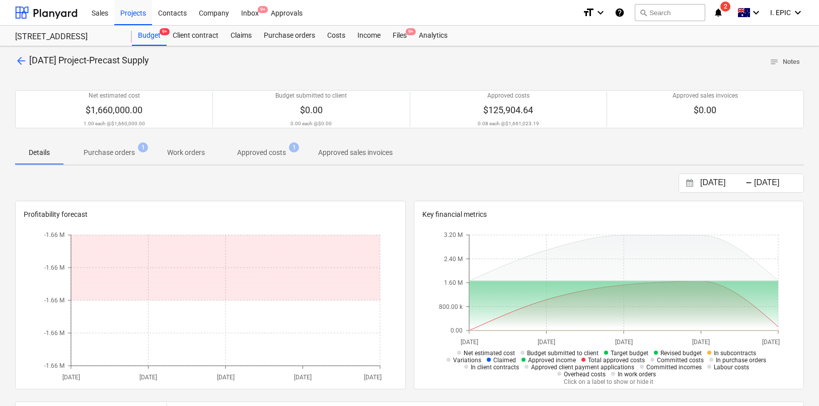
click at [411, 194] on div at bounding box center [409, 197] width 789 height 8
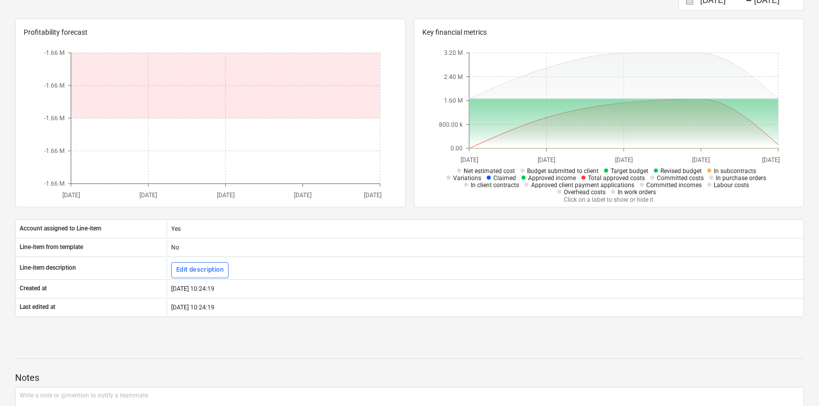
scroll to position [189, 0]
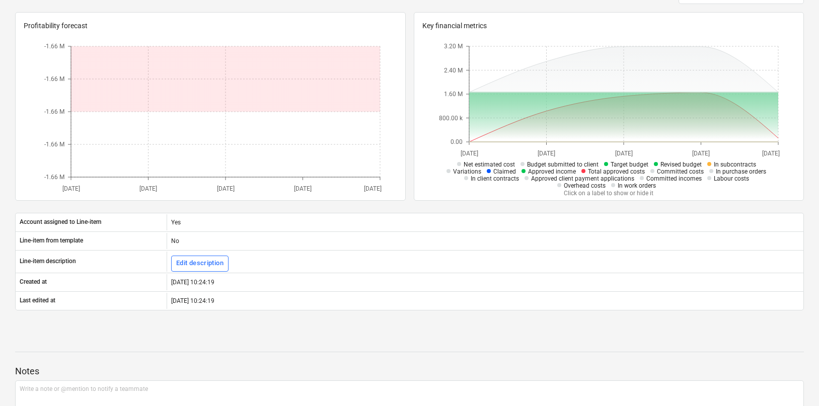
click at [410, 205] on div "Account assigned to Line-item Yes Line-item from template No Line-item descript…" at bounding box center [409, 262] width 789 height 122
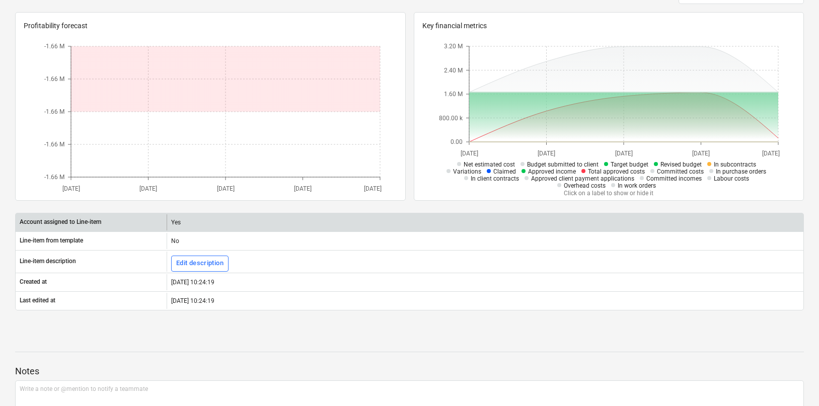
scroll to position [0, 0]
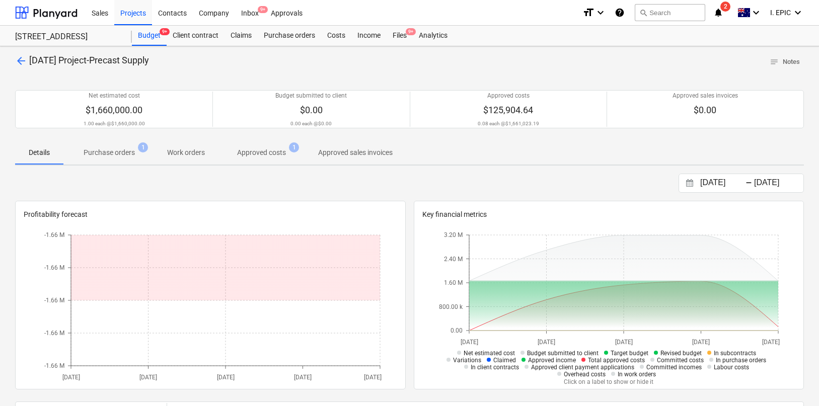
click at [401, 181] on div "[DATE] Press the down arrow key to interact with the calendar and select a date…" at bounding box center [409, 183] width 789 height 19
click at [254, 179] on div "[DATE] Press the down arrow key to interact with the calendar and select a date…" at bounding box center [409, 183] width 789 height 19
click at [74, 153] on span "Purchase orders 1" at bounding box center [109, 153] width 92 height 18
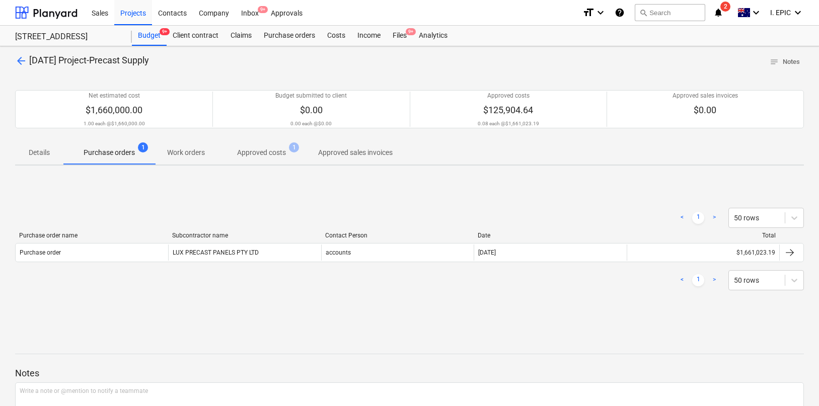
click at [276, 154] on p "Approved costs" at bounding box center [261, 153] width 49 height 11
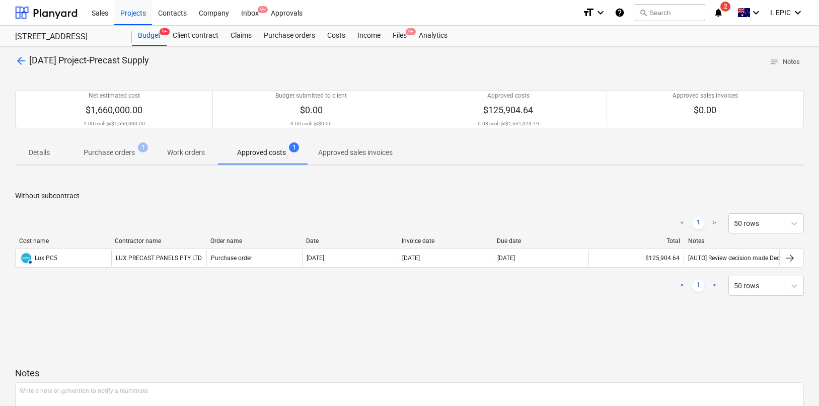
click at [179, 149] on p "Work orders" at bounding box center [186, 153] width 38 height 11
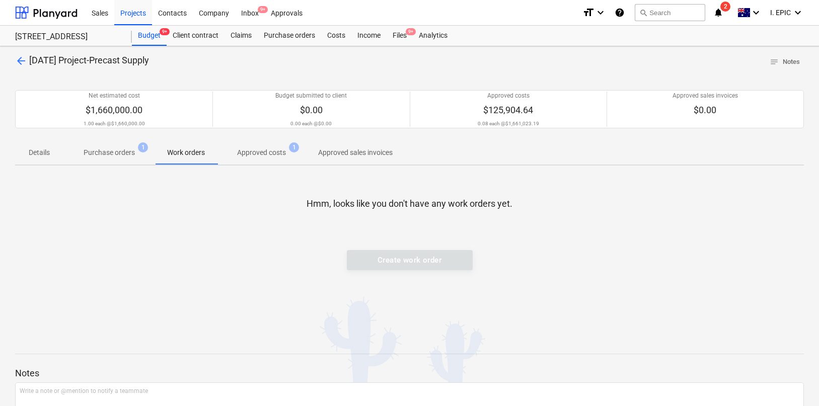
click at [119, 148] on p "Purchase orders" at bounding box center [109, 153] width 51 height 11
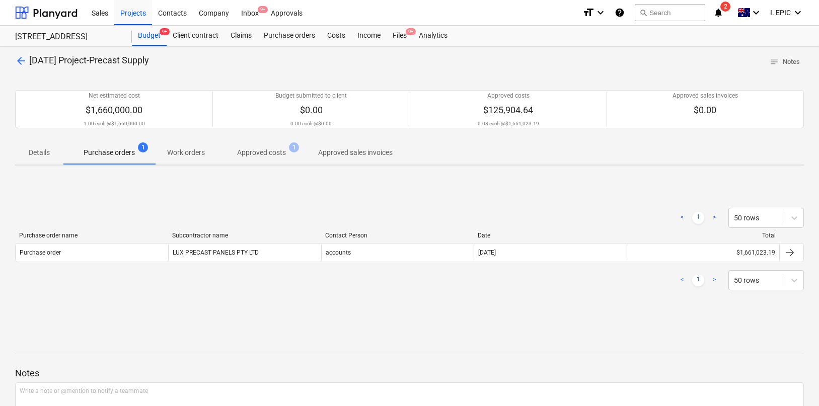
click at [16, 62] on span "arrow_back" at bounding box center [21, 61] width 12 height 12
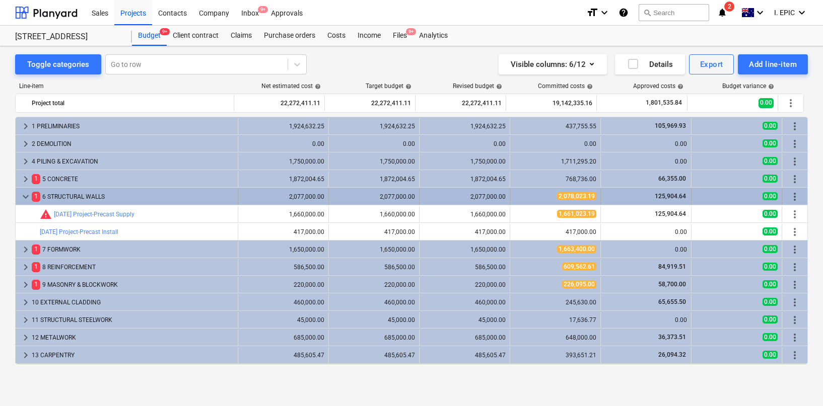
click at [26, 198] on span "keyboard_arrow_down" at bounding box center [26, 197] width 12 height 12
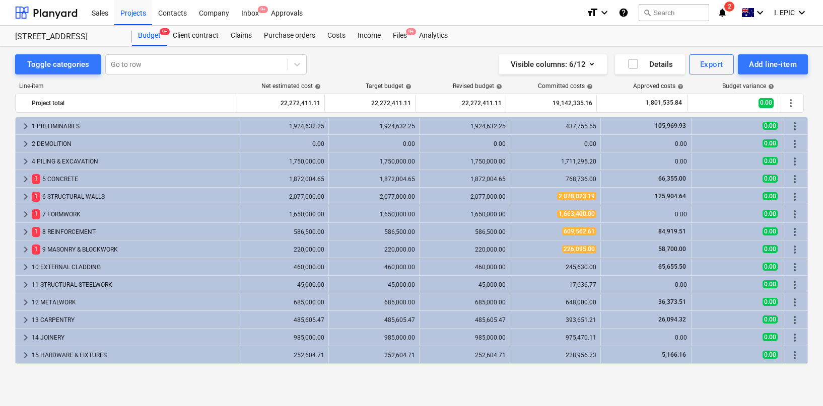
click at [194, 86] on div "Line-item" at bounding box center [125, 86] width 220 height 7
click at [137, 12] on div "Projects" at bounding box center [133, 12] width 38 height 26
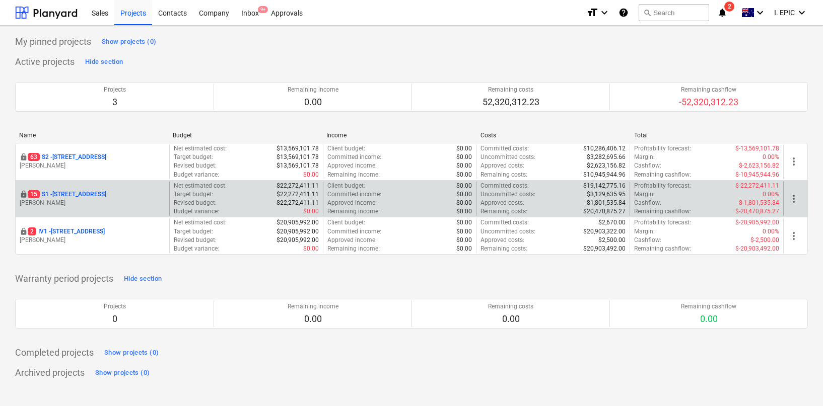
drag, startPoint x: 91, startPoint y: 187, endPoint x: 92, endPoint y: 192, distance: 5.1
click at [91, 187] on div "locked [STREET_ADDRESS] Lebon" at bounding box center [93, 199] width 154 height 35
click at [93, 194] on p "[STREET_ADDRESS]" at bounding box center [67, 194] width 79 height 9
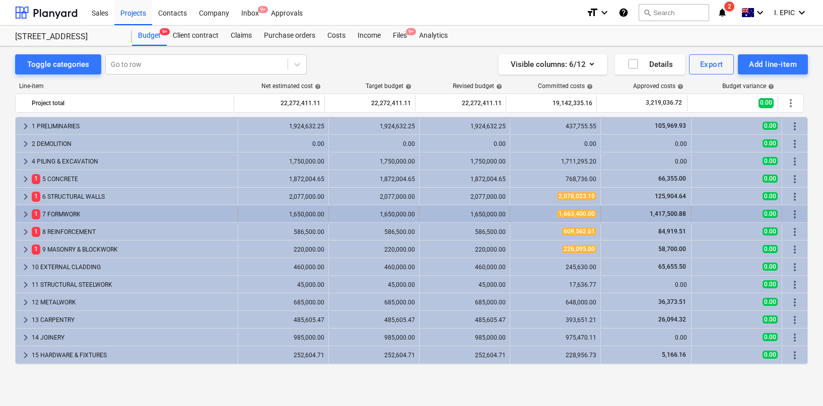
click at [77, 215] on div "1 7 FORMWORK" at bounding box center [133, 214] width 202 height 16
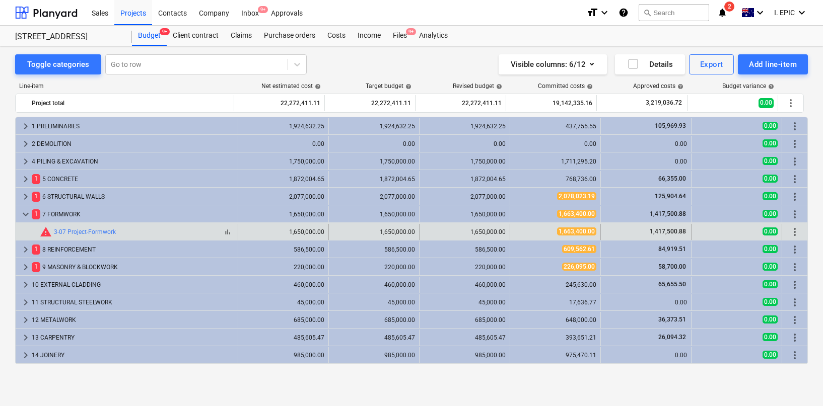
click at [148, 228] on div "bar_chart warning 3-07 Project-Formwork" at bounding box center [137, 232] width 194 height 12
click at [90, 230] on link "3-07 Project-Formwork" at bounding box center [85, 232] width 62 height 7
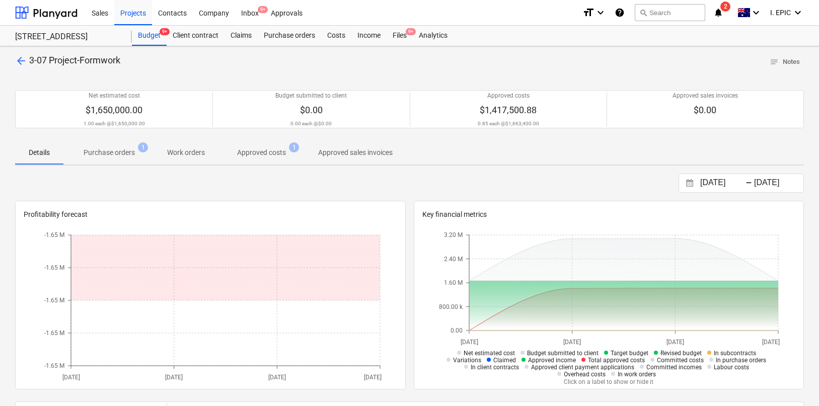
click at [316, 180] on div "[DATE] Press the down arrow key to interact with the calendar and select a date…" at bounding box center [409, 183] width 789 height 19
click at [127, 150] on p "Purchase orders" at bounding box center [109, 153] width 51 height 11
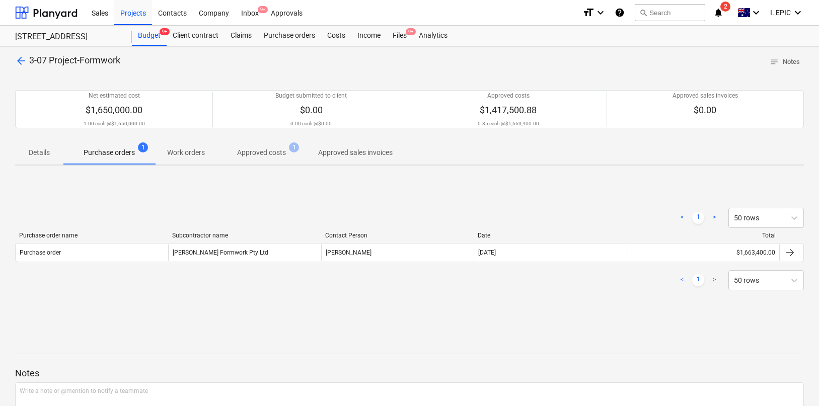
click at [197, 204] on div "< 1 > 50 rows" at bounding box center [409, 218] width 789 height 28
click at [21, 60] on span "arrow_back" at bounding box center [21, 61] width 12 height 12
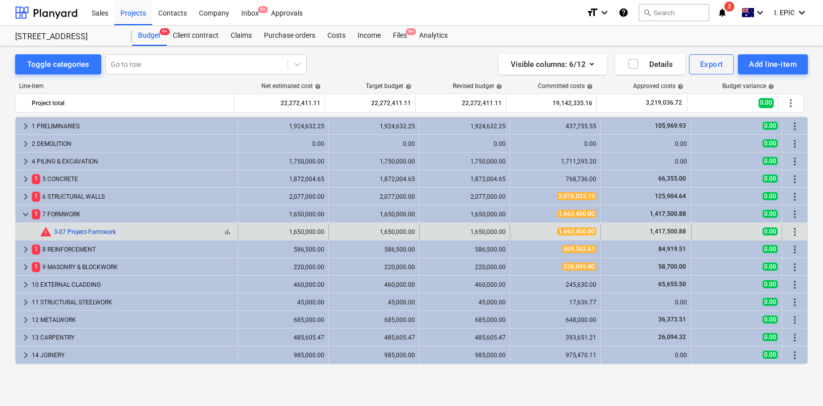
click at [87, 231] on link "3-07 Project-Formwork" at bounding box center [85, 232] width 62 height 7
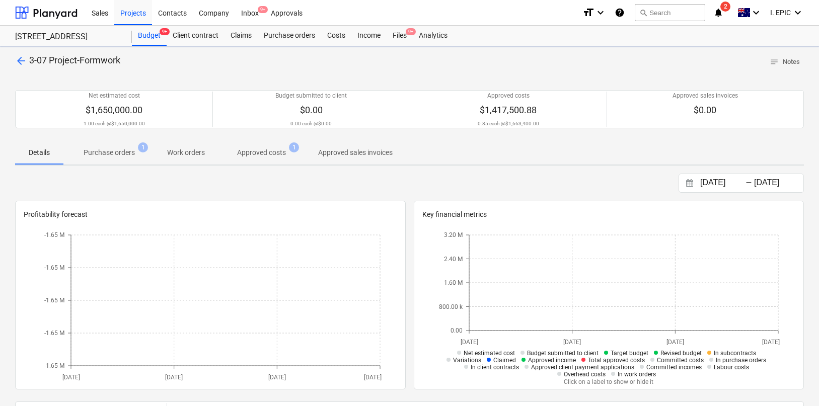
drag, startPoint x: 170, startPoint y: 184, endPoint x: 141, endPoint y: 174, distance: 30.4
click at [170, 184] on div "[DATE] Press the down arrow key to interact with the calendar and select a date…" at bounding box center [409, 183] width 789 height 19
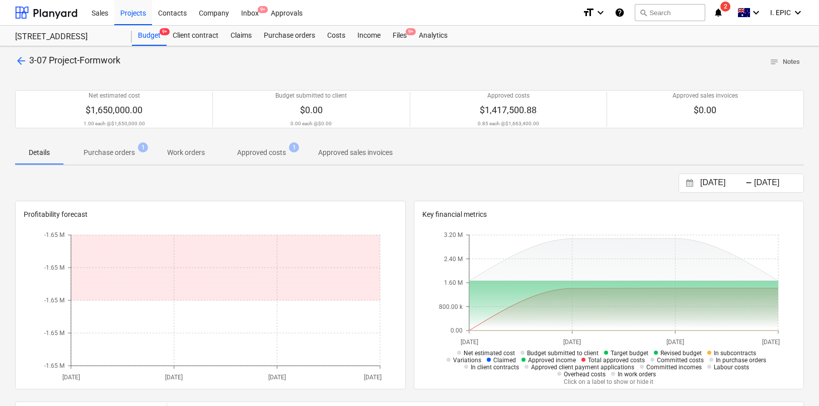
click at [105, 153] on p "Purchase orders" at bounding box center [109, 153] width 51 height 11
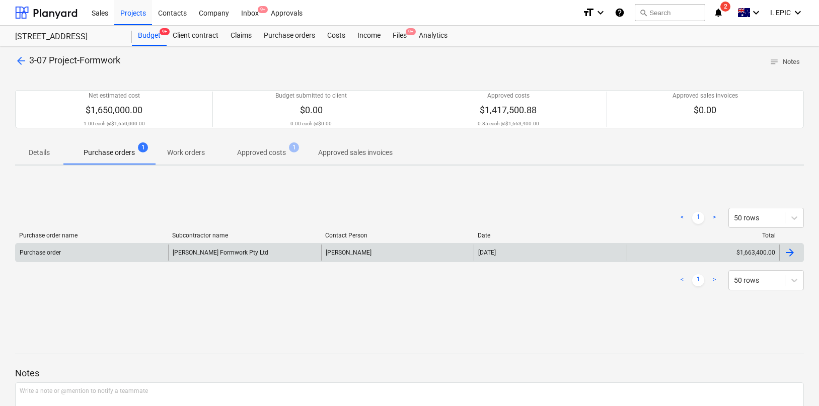
click at [153, 253] on div "Purchase order" at bounding box center [92, 253] width 153 height 16
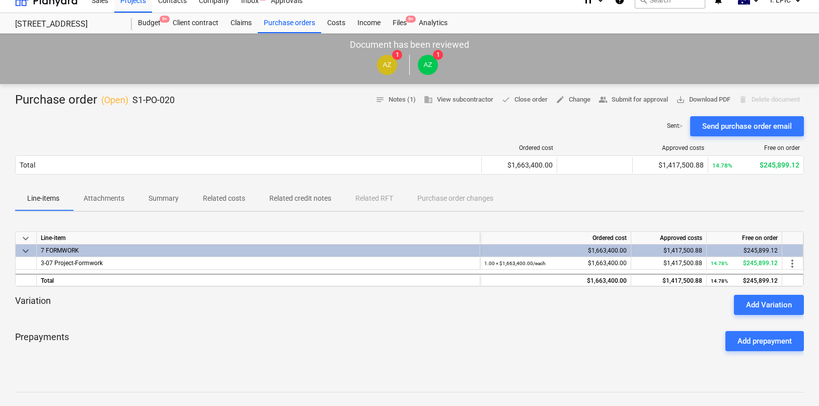
scroll to position [66, 0]
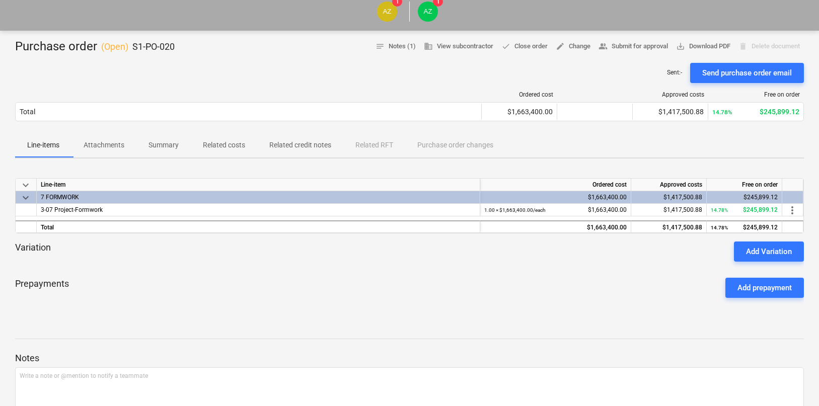
click at [161, 272] on div "Prepayments Add prepayment" at bounding box center [409, 288] width 789 height 36
drag, startPoint x: 88, startPoint y: 291, endPoint x: 26, endPoint y: 252, distance: 73.5
click at [26, 252] on div "keyboard_arrow_down Line-item Ordered cost Approved costs Free on order keyboar…" at bounding box center [409, 242] width 789 height 151
click at [25, 251] on p "Variation" at bounding box center [33, 252] width 36 height 20
drag, startPoint x: 17, startPoint y: 245, endPoint x: 74, endPoint y: 283, distance: 67.9
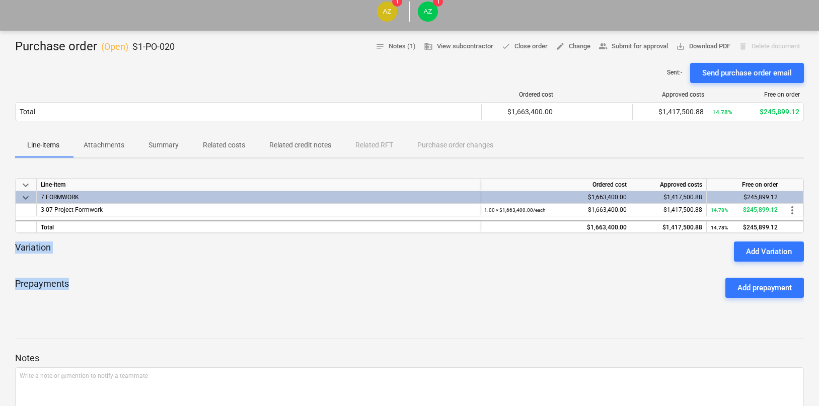
click at [74, 283] on div "keyboard_arrow_down Line-item Ordered cost Approved costs Free on order keyboar…" at bounding box center [409, 242] width 789 height 151
click at [74, 283] on div "Prepayments Add prepayment" at bounding box center [409, 288] width 789 height 36
drag, startPoint x: 75, startPoint y: 285, endPoint x: 18, endPoint y: 248, distance: 67.3
click at [18, 248] on div "keyboard_arrow_down Line-item Ordered cost Approved costs Free on order keyboar…" at bounding box center [409, 242] width 789 height 151
click at [18, 248] on p "Variation" at bounding box center [33, 252] width 36 height 20
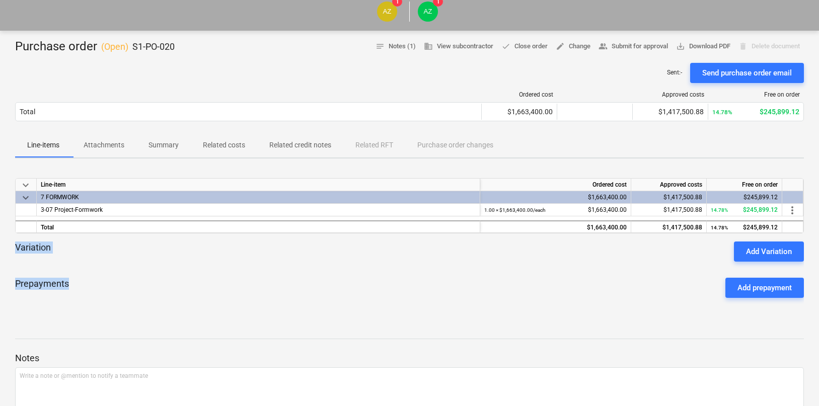
drag, startPoint x: 17, startPoint y: 246, endPoint x: 75, endPoint y: 286, distance: 69.6
click at [75, 286] on div "keyboard_arrow_down Line-item Ordered cost Approved costs Free on order keyboar…" at bounding box center [409, 242] width 789 height 151
click at [72, 285] on div "Prepayments Add prepayment" at bounding box center [409, 288] width 789 height 36
drag, startPoint x: 70, startPoint y: 284, endPoint x: 19, endPoint y: 246, distance: 63.4
click at [19, 246] on div "keyboard_arrow_down Line-item Ordered cost Approved costs Free on order keyboar…" at bounding box center [409, 242] width 789 height 151
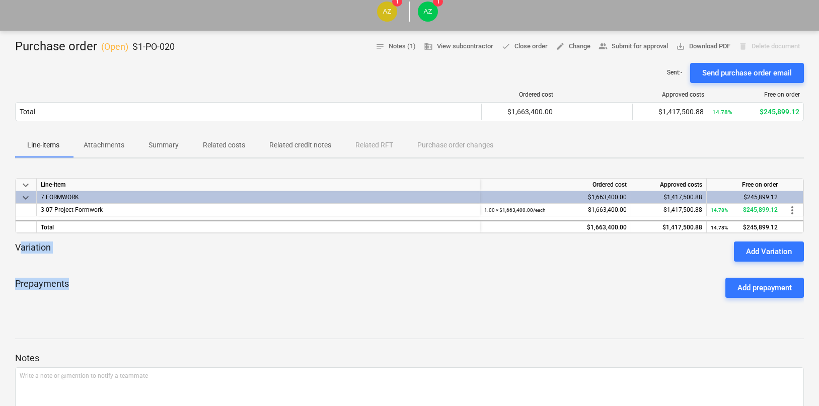
click at [19, 246] on p "Variation" at bounding box center [33, 252] width 36 height 20
drag, startPoint x: 17, startPoint y: 246, endPoint x: 75, endPoint y: 281, distance: 68.0
click at [75, 281] on div "keyboard_arrow_down Line-item Ordered cost Approved costs Free on order keyboar…" at bounding box center [409, 242] width 789 height 151
click at [77, 282] on div "Prepayments Add prepayment" at bounding box center [409, 288] width 789 height 36
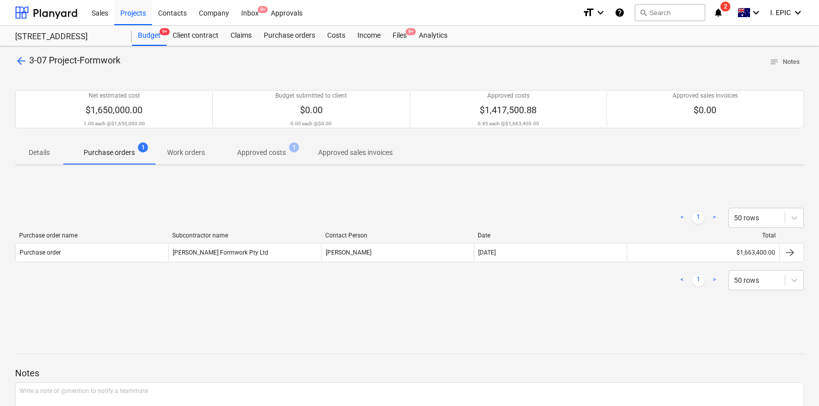
click at [216, 198] on div "< 1 > 50 rows Purchase order name Subcontractor name Contact Person Date Total …" at bounding box center [409, 249] width 789 height 107
click at [46, 79] on div "Net estimated cost $1,650,000.00 1.00 each @ $1,650,000.00 Budget submitted to …" at bounding box center [409, 109] width 789 height 62
click at [23, 61] on span "arrow_back" at bounding box center [21, 61] width 12 height 12
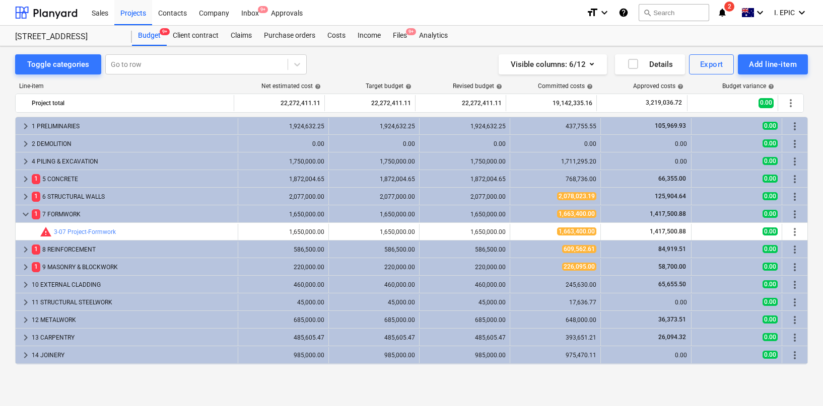
click at [177, 377] on div "Toggle categories Go to row Visible columns : 6/12 Details Export Add line-item…" at bounding box center [411, 215] width 823 height 338
